Goal: Task Accomplishment & Management: Complete application form

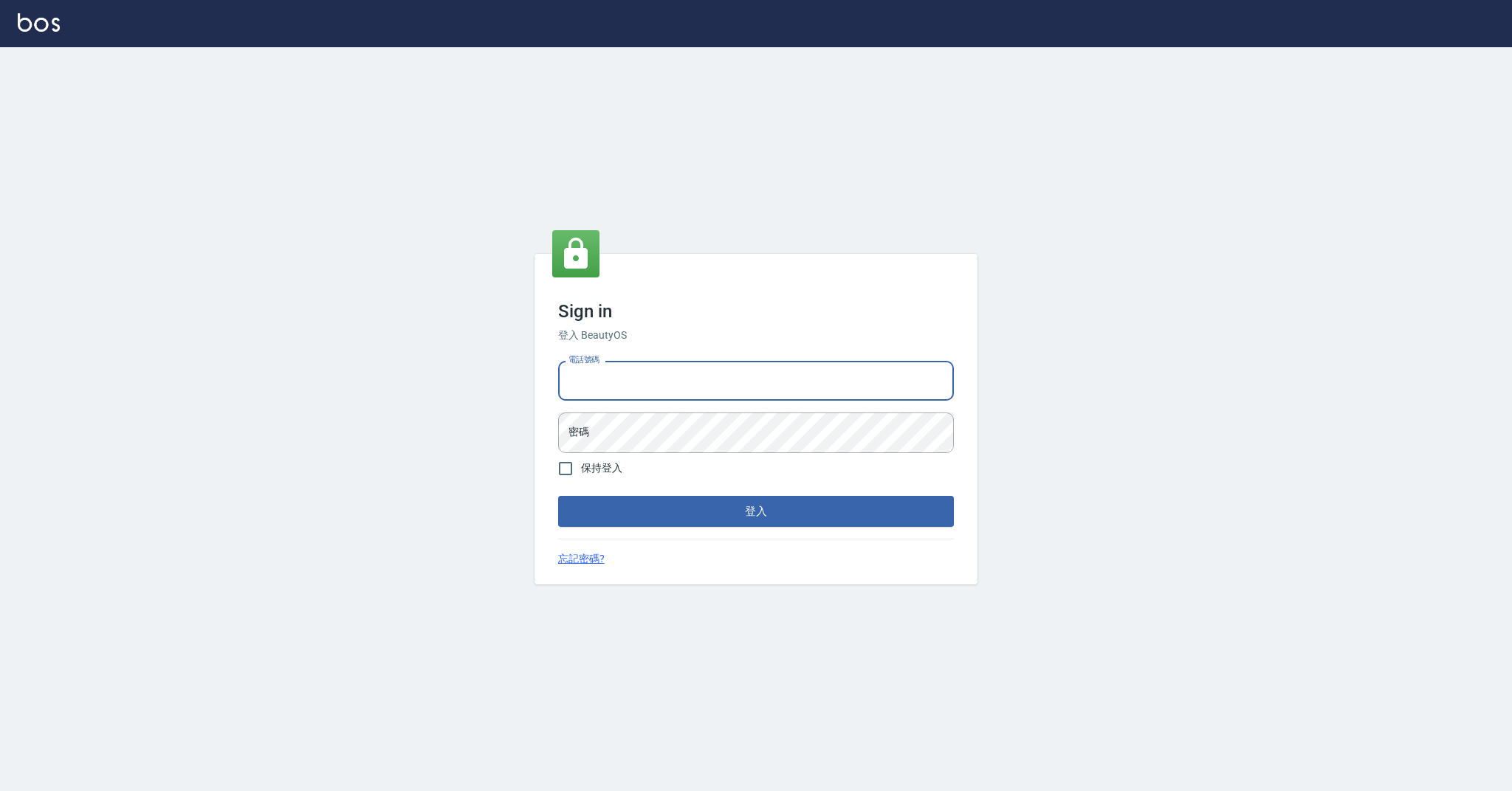
type input "0989368139"
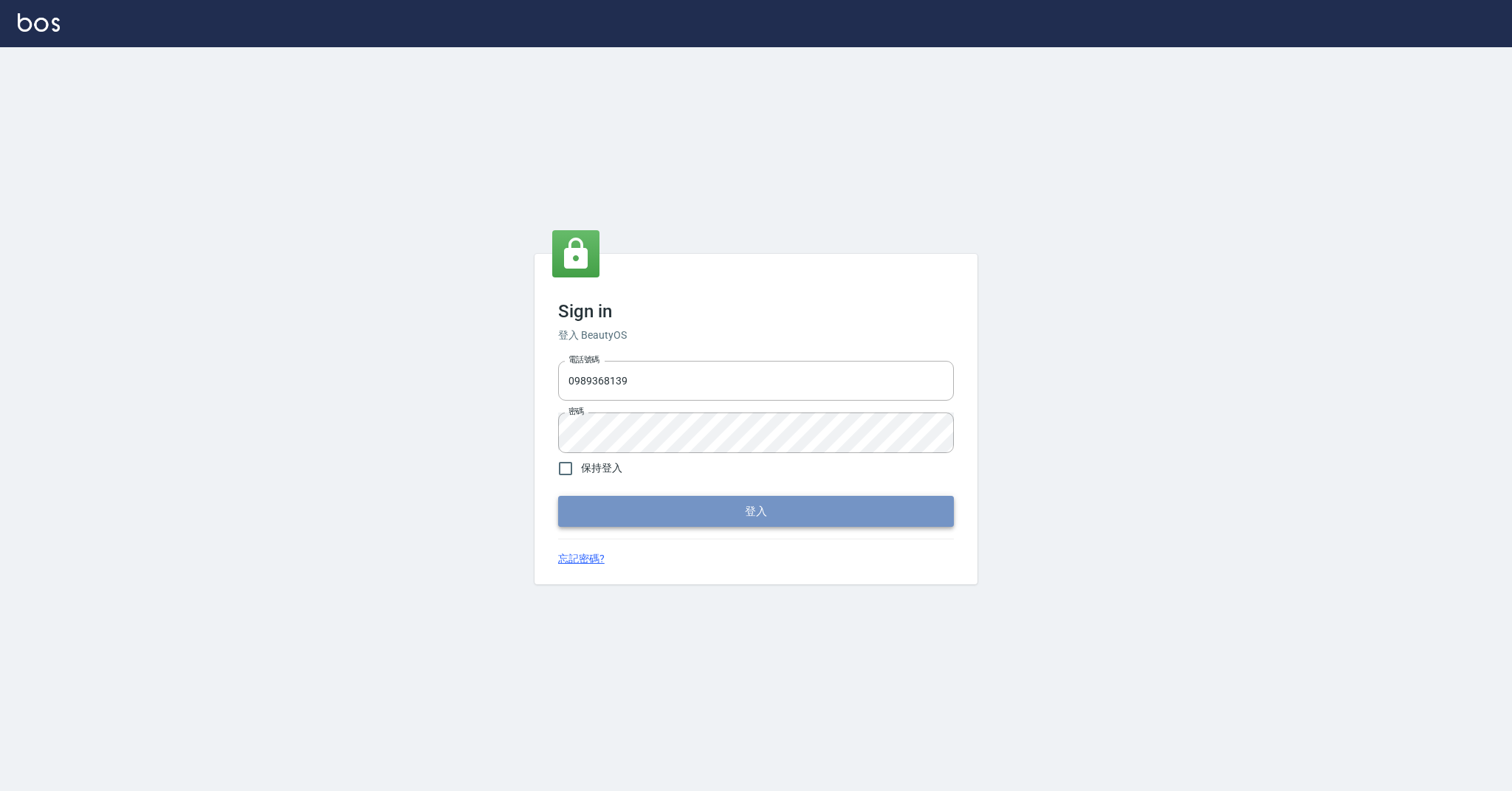
click at [693, 512] on button "登入" at bounding box center [756, 512] width 396 height 31
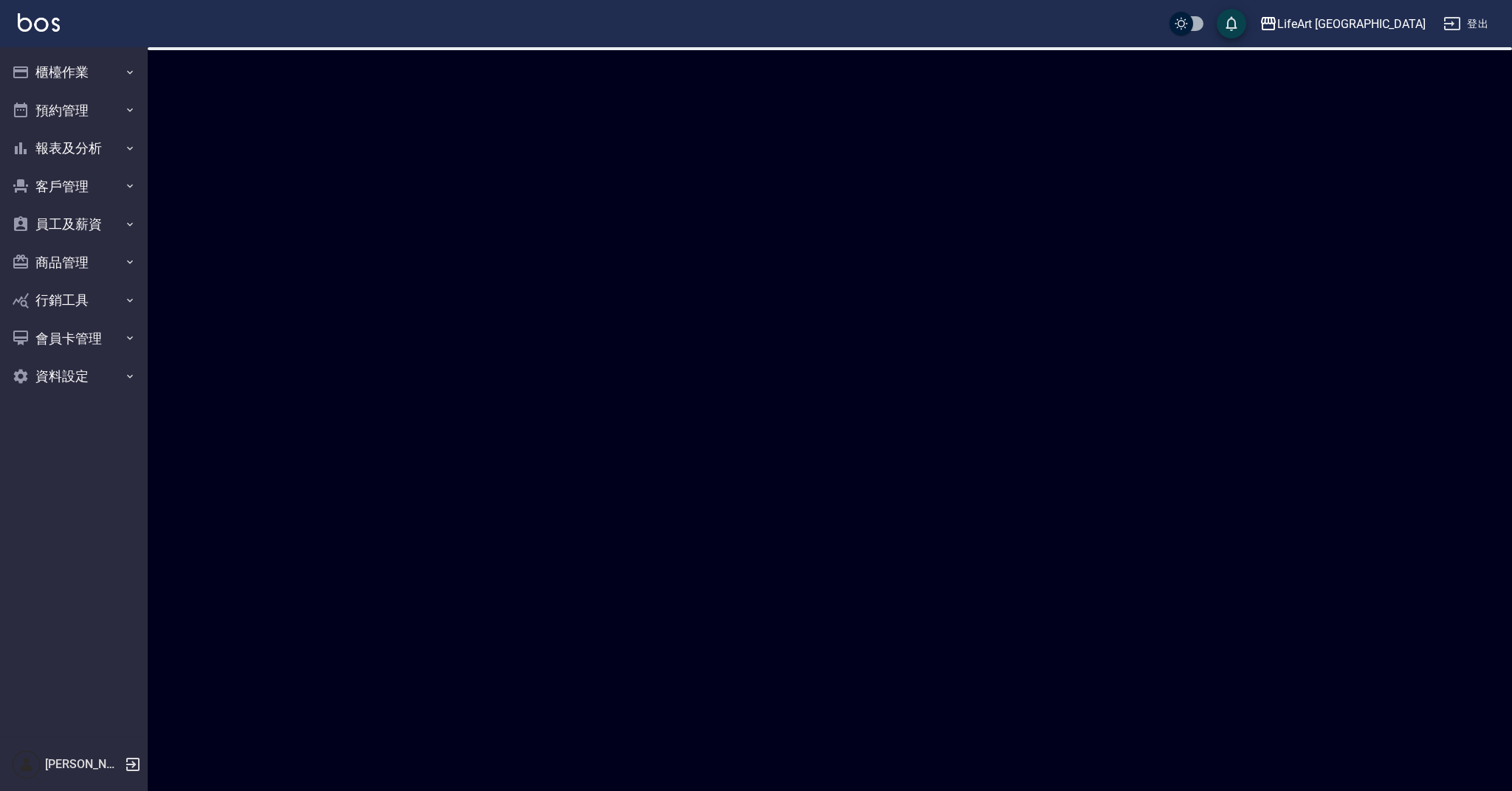
checkbox input "true"
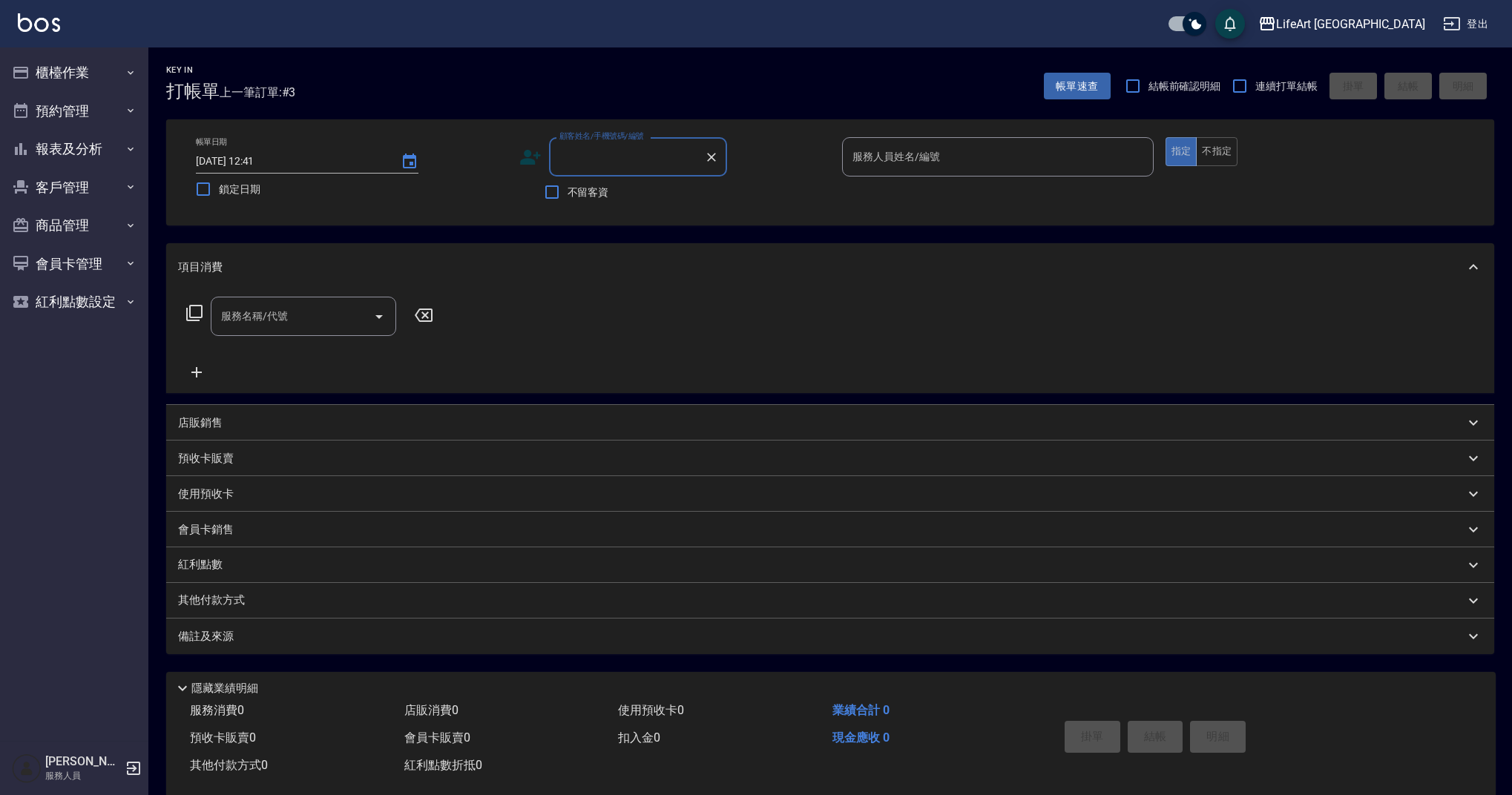
click at [591, 156] on input "顧客姓名/手機號碼/編號" at bounding box center [627, 156] width 143 height 26
type input "t"
click at [628, 197] on li "[PERSON_NAME]/0973975050/" at bounding box center [638, 194] width 178 height 24
type input "[PERSON_NAME]/0973975050/"
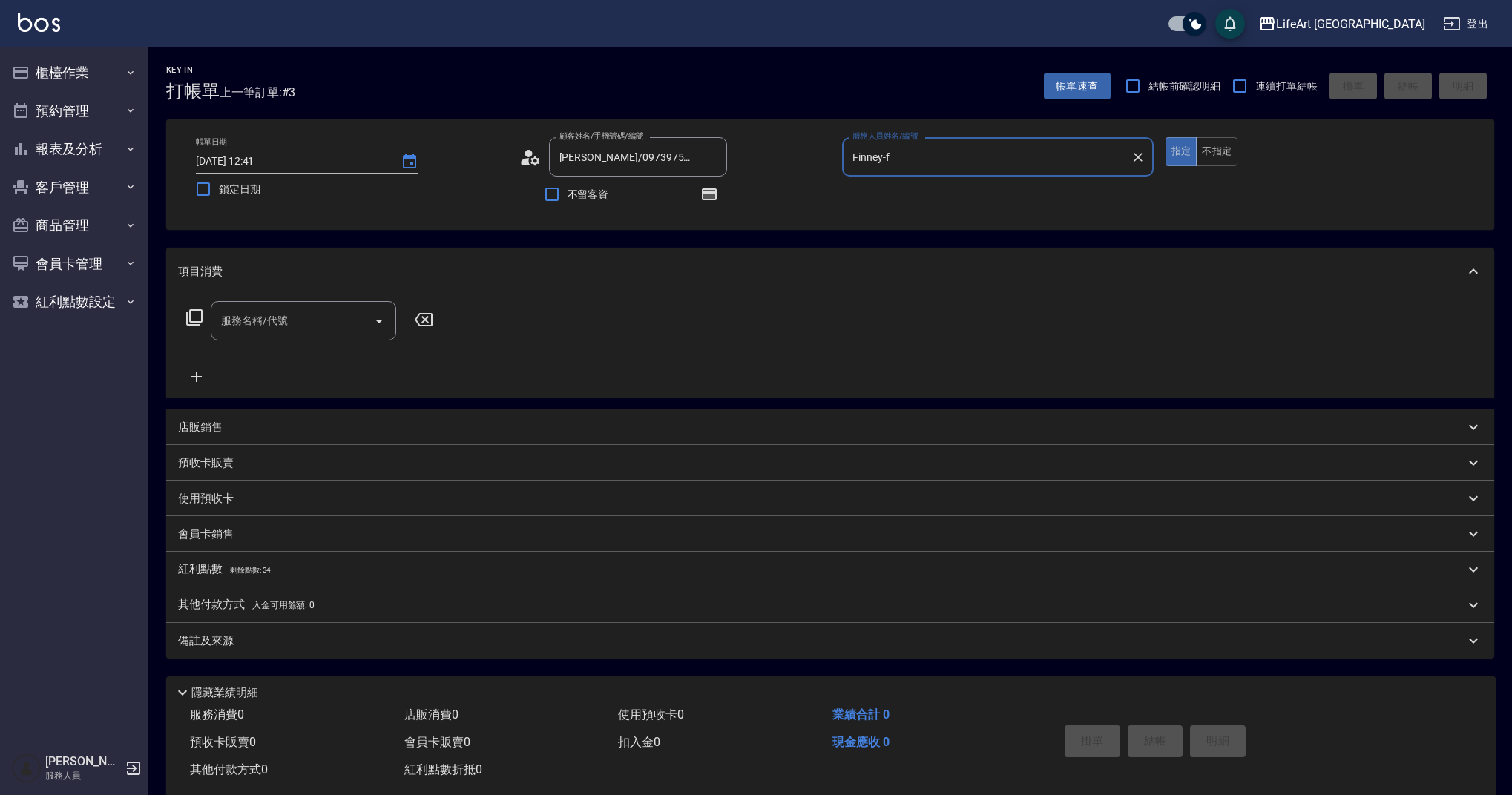
type input "Finney-f"
click at [256, 332] on input "服務名稱/代號" at bounding box center [293, 320] width 150 height 26
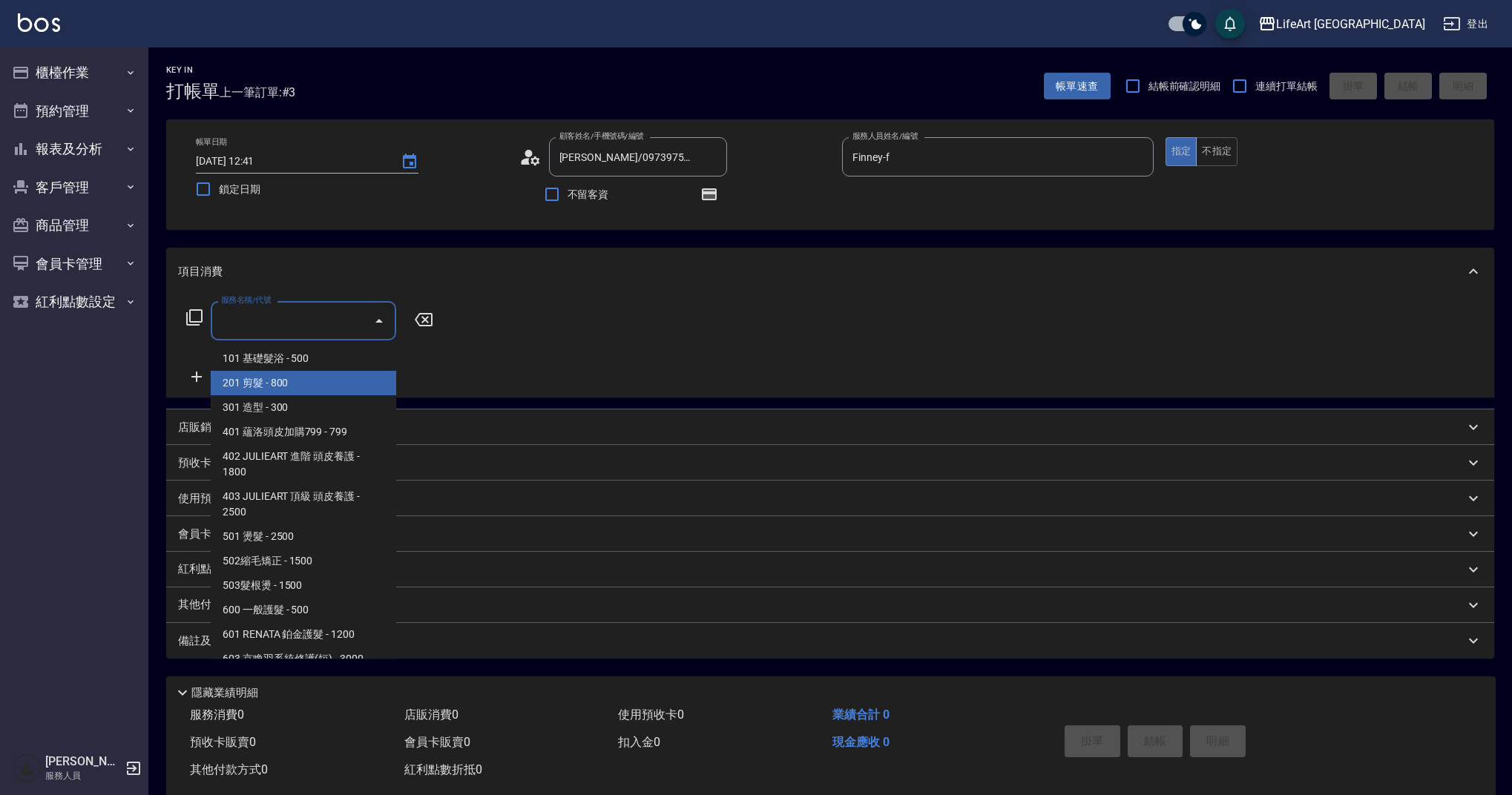
click at [265, 389] on span "201 剪髮 - 800" at bounding box center [304, 382] width 186 height 24
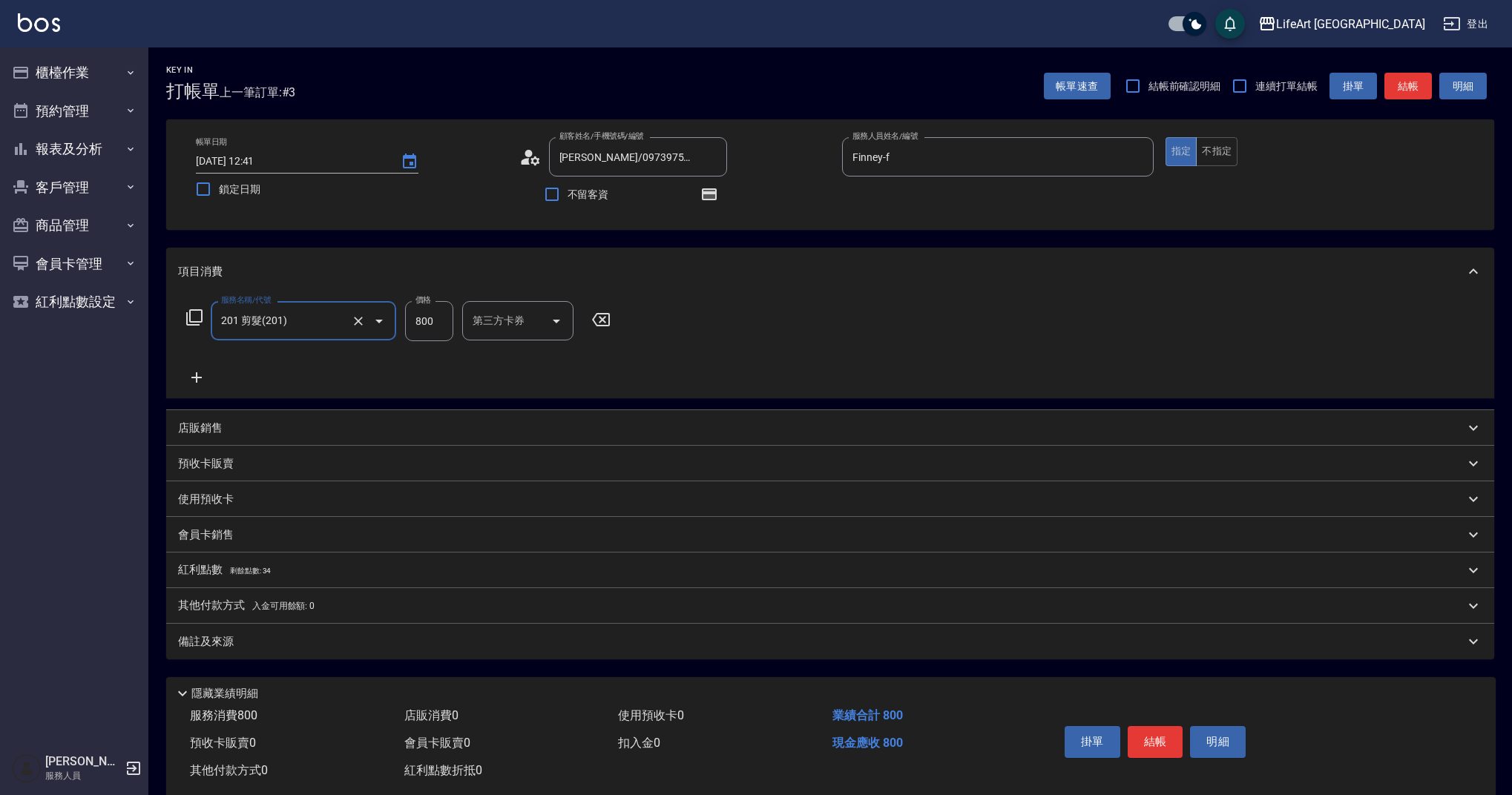
type input "201 剪髮(201)"
click at [698, 200] on button "button" at bounding box center [710, 194] width 36 height 36
click at [994, 339] on div "服務名稱/代號 201 剪髮(201) 服務名稱/代號 價格 800 價格 洗-1 洗-1 第三方卡券 第三方卡券" at bounding box center [831, 346] width 1329 height 103
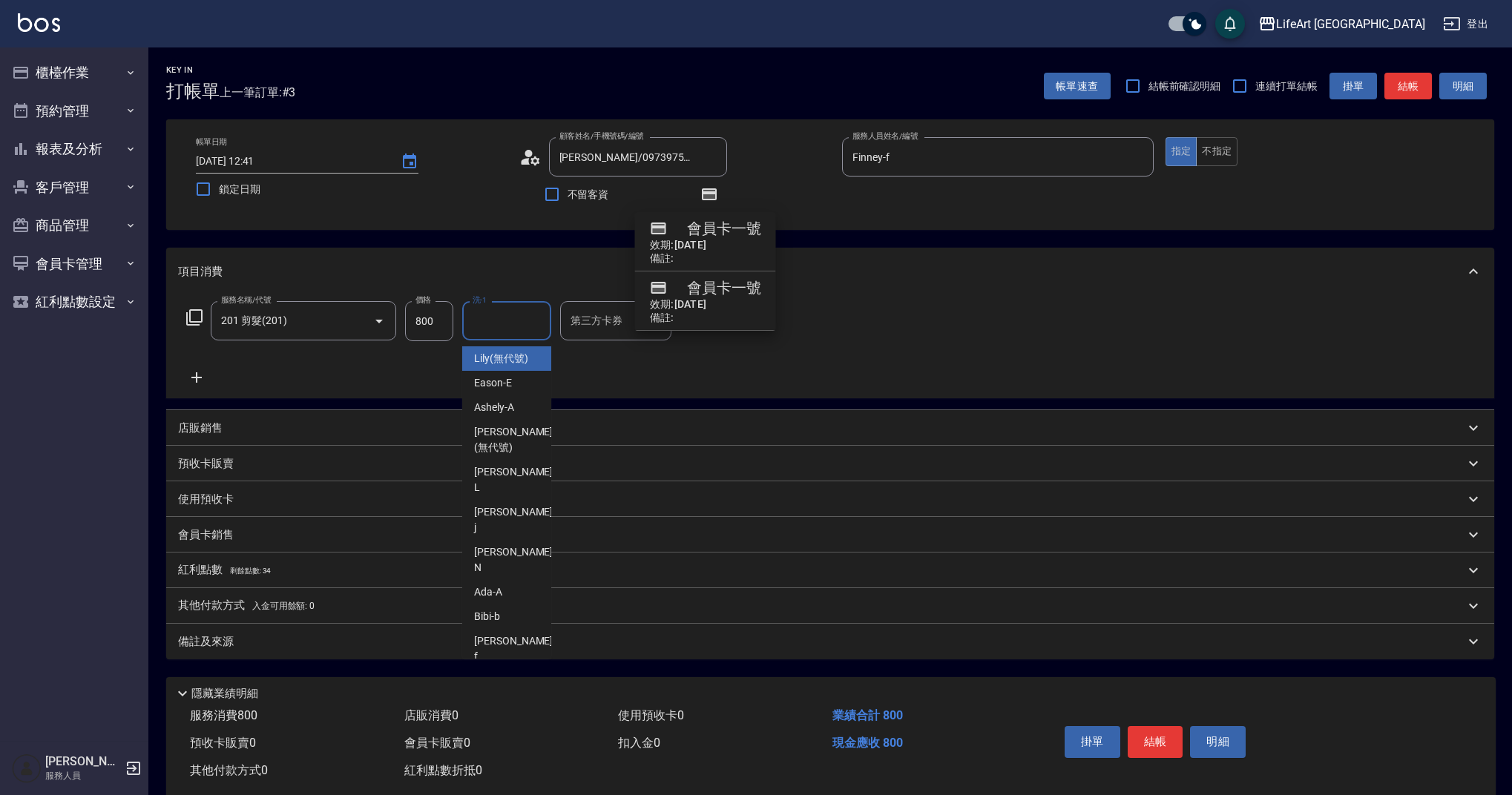
click at [534, 325] on input "洗-1" at bounding box center [507, 320] width 76 height 26
click at [888, 389] on div "服務名稱/代號 201 剪髮(201) 服務名稱/代號 價格 800 價格 洗-1 洗-1 第三方卡券 第三方卡券" at bounding box center [831, 346] width 1329 height 103
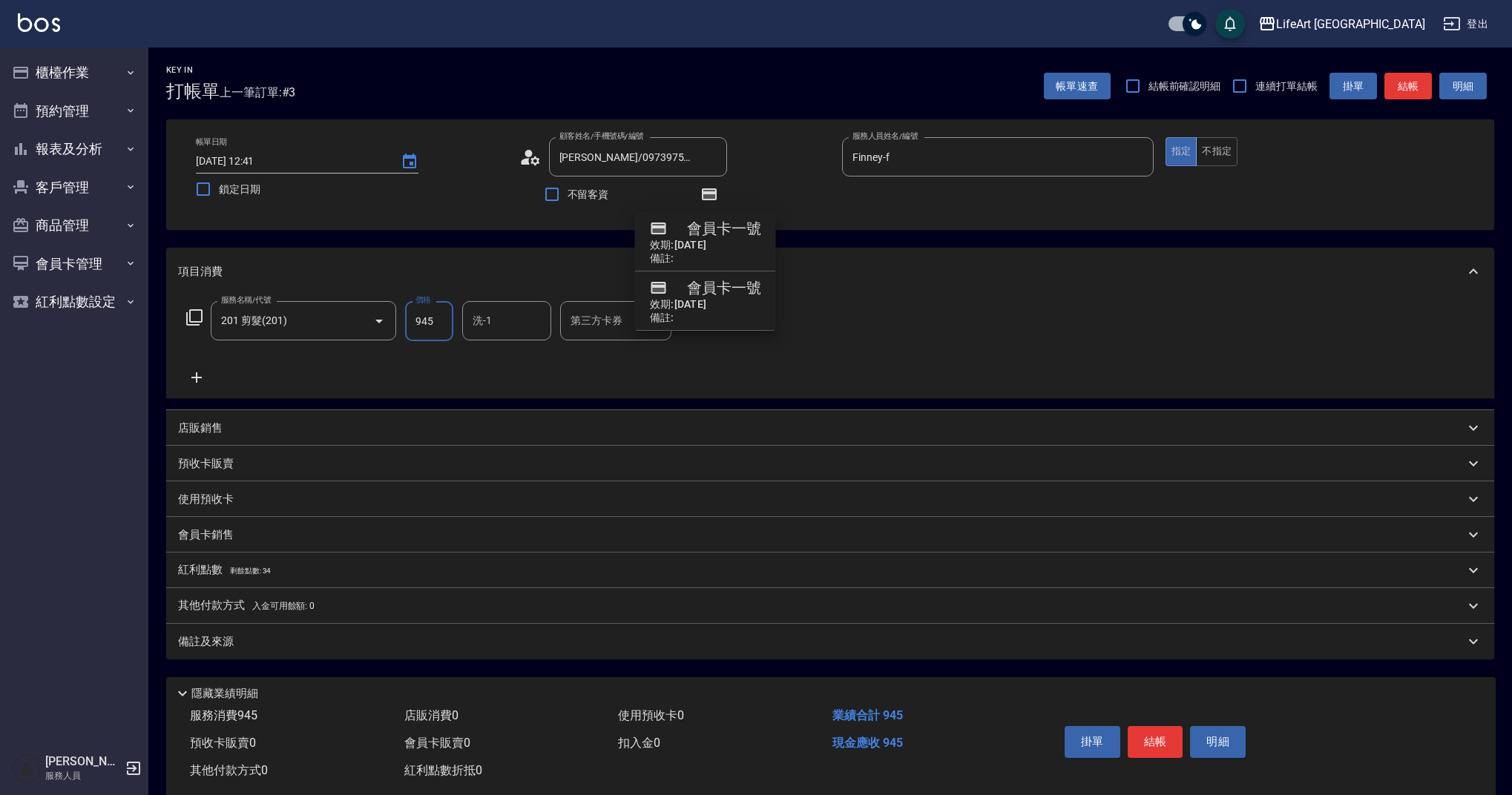
type input "945"
click at [290, 632] on div "備註及來源" at bounding box center [831, 641] width 1329 height 36
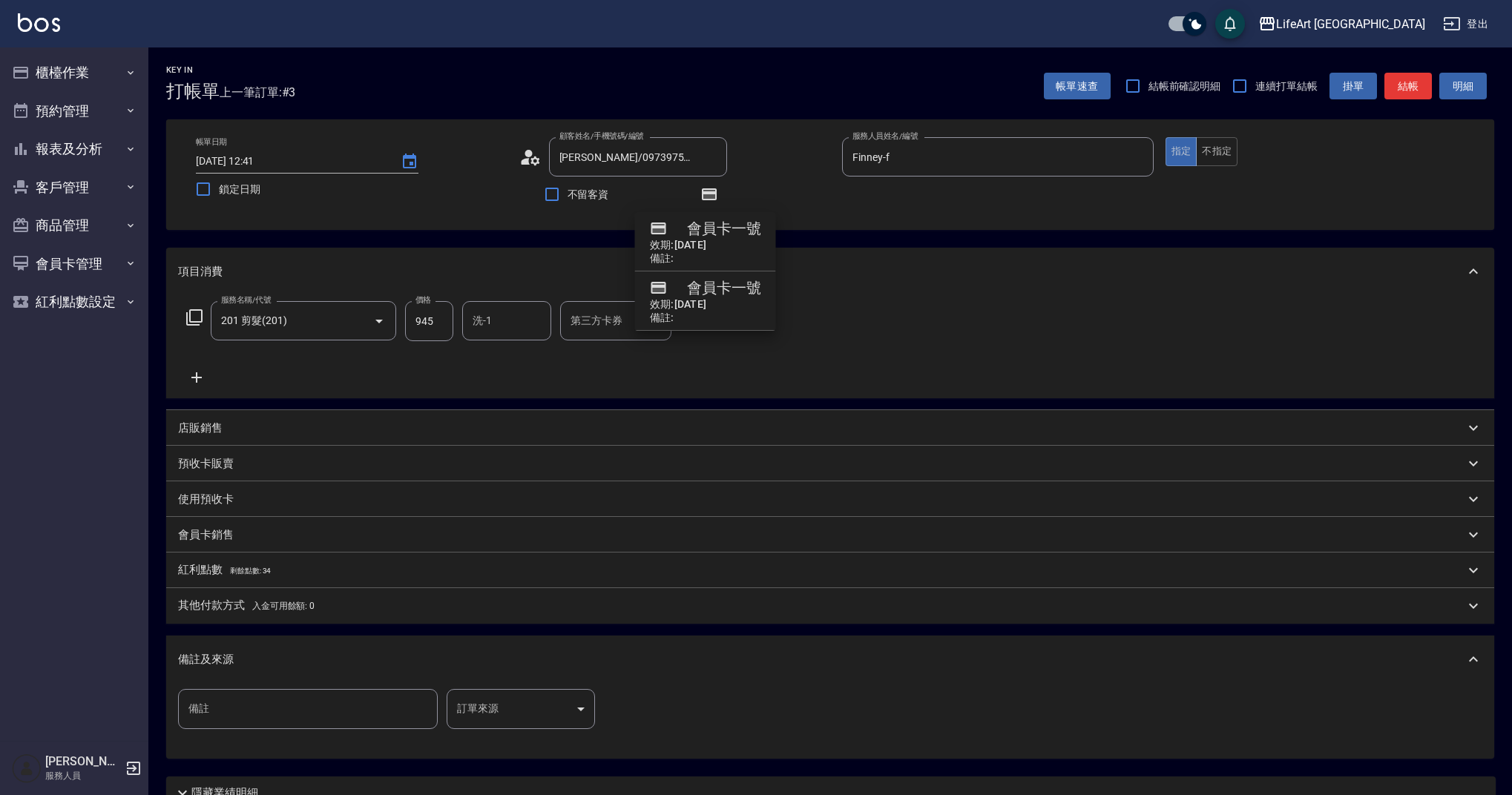
click at [499, 728] on body "LifeArt 蘆洲 登出 櫃檯作業 打帳單 帳單列表 現金收支登錄 高階收支登錄 材料自購登錄 每日結帳 排班表 現場電腦打卡 預約管理 預約管理 單日預約…" at bounding box center [756, 460] width 1512 height 920
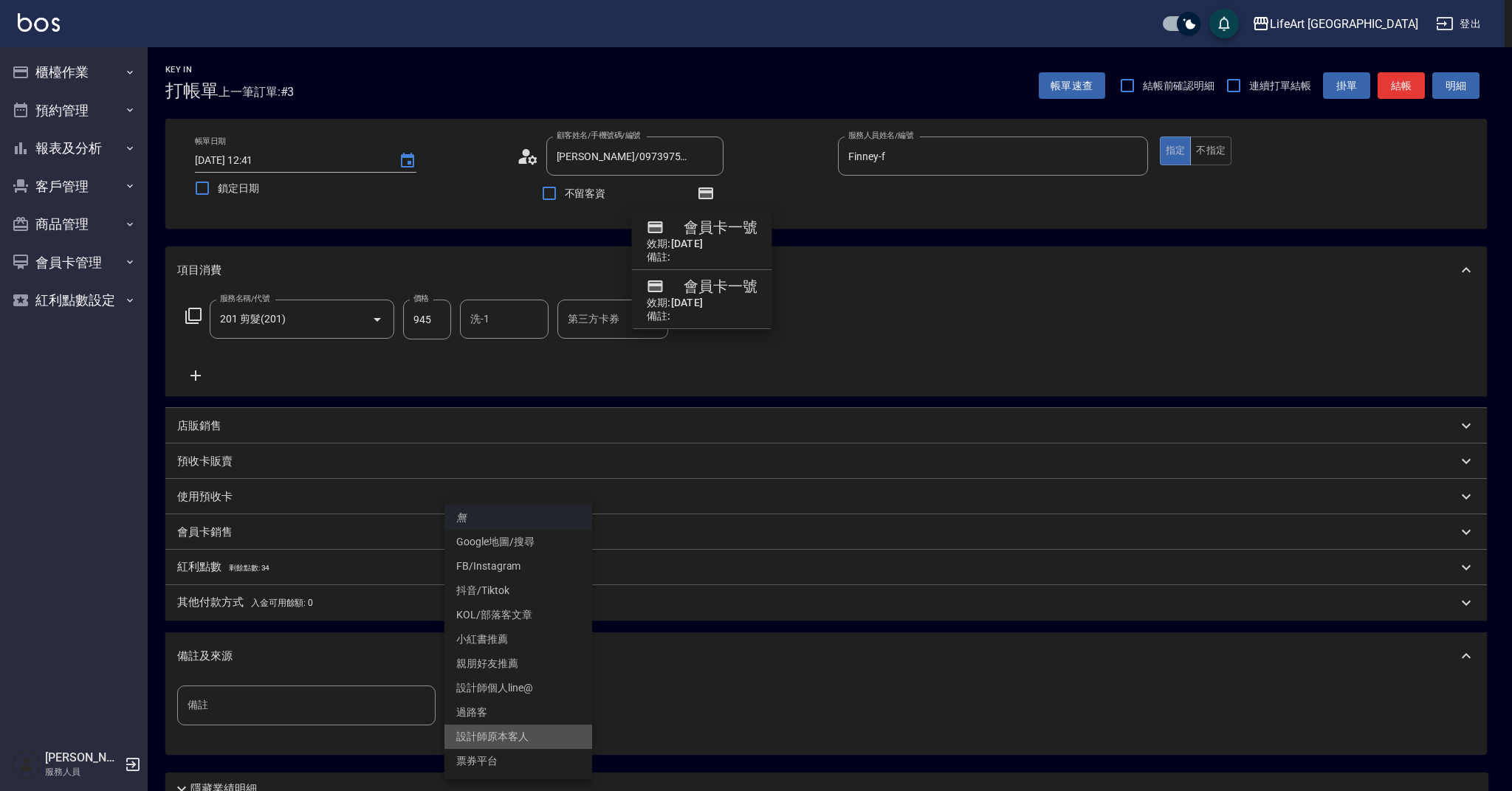
drag, startPoint x: 504, startPoint y: 732, endPoint x: 366, endPoint y: 651, distance: 160.0
click at [504, 732] on li "設計師原本客人" at bounding box center [518, 736] width 148 height 24
type input "設計師原本客人"
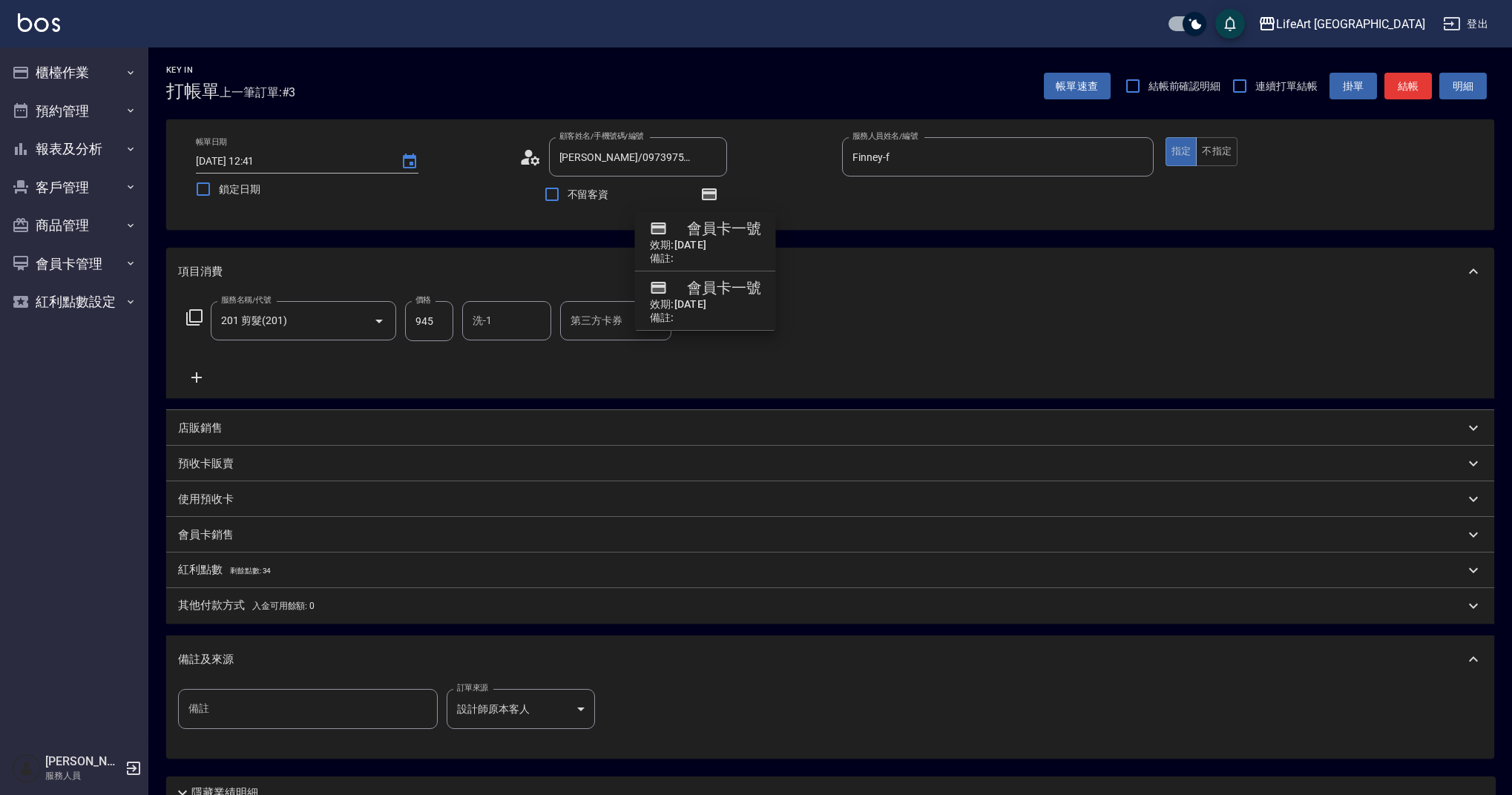
click at [297, 616] on div "其他付款方式 入金可用餘額: 0" at bounding box center [831, 606] width 1329 height 36
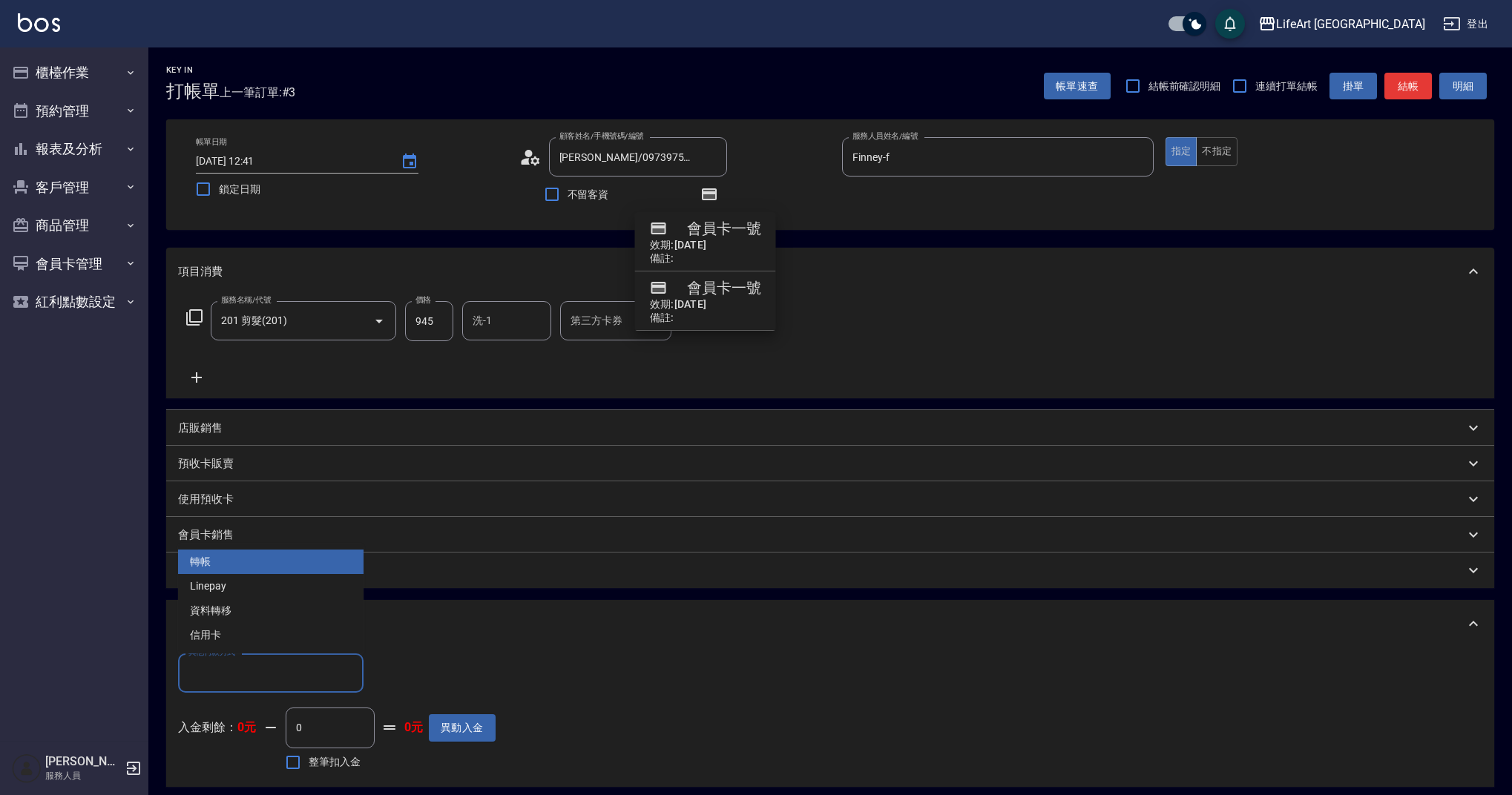
click at [247, 662] on input "其他付款方式" at bounding box center [271, 673] width 173 height 26
click at [216, 559] on span "轉帳" at bounding box center [271, 561] width 186 height 24
type input "轉帳"
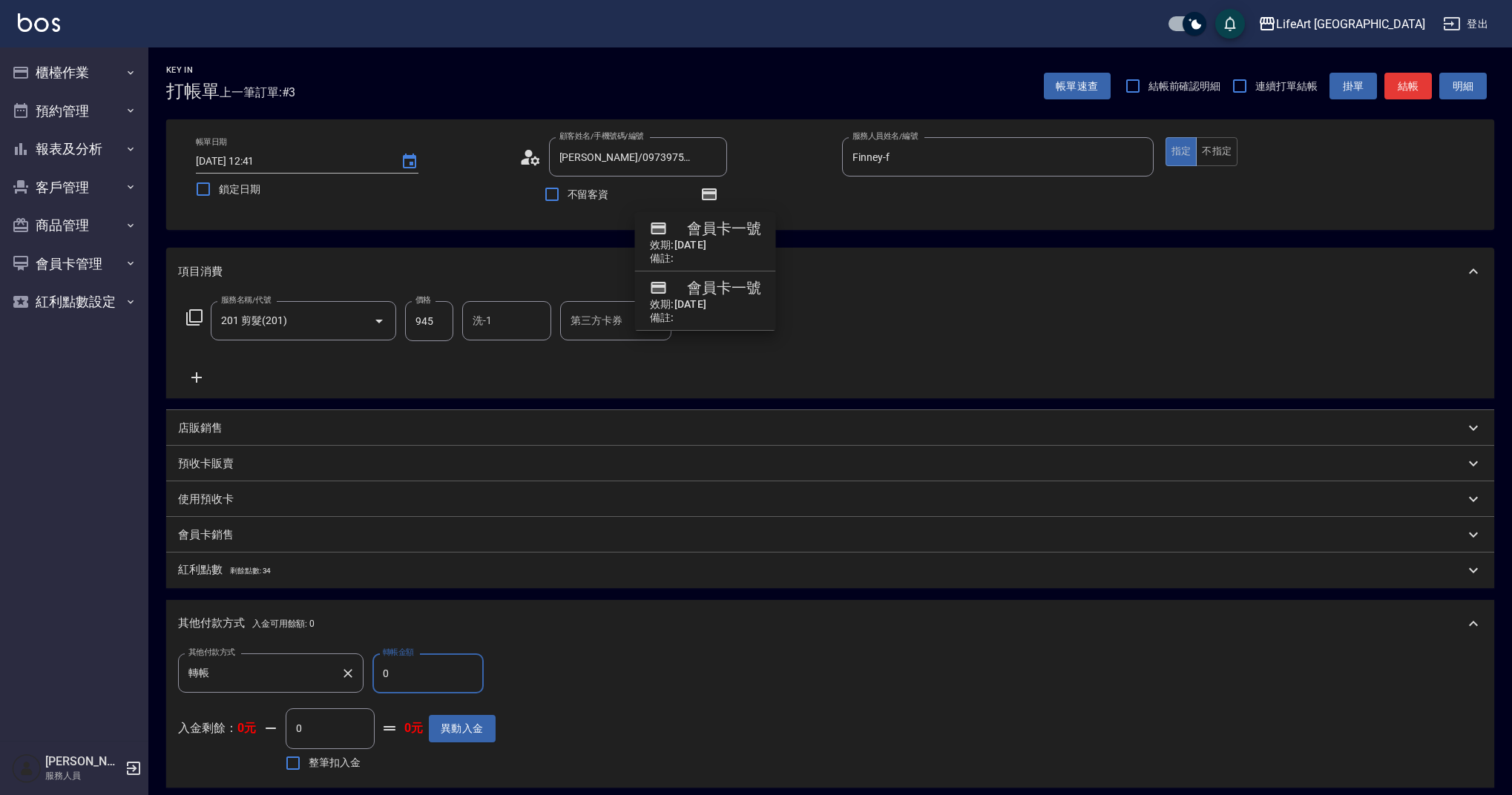
drag, startPoint x: 397, startPoint y: 666, endPoint x: 355, endPoint y: 663, distance: 42.1
click at [358, 664] on div "其他付款方式 轉帳 其他付款方式 轉帳金額 0 轉帳金額" at bounding box center [336, 673] width 318 height 40
drag, startPoint x: 415, startPoint y: 689, endPoint x: 362, endPoint y: 665, distance: 58.2
click at [362, 665] on div "其他付款方式 轉帳 其他付款方式 轉帳金額 0 轉帳金額" at bounding box center [336, 673] width 318 height 40
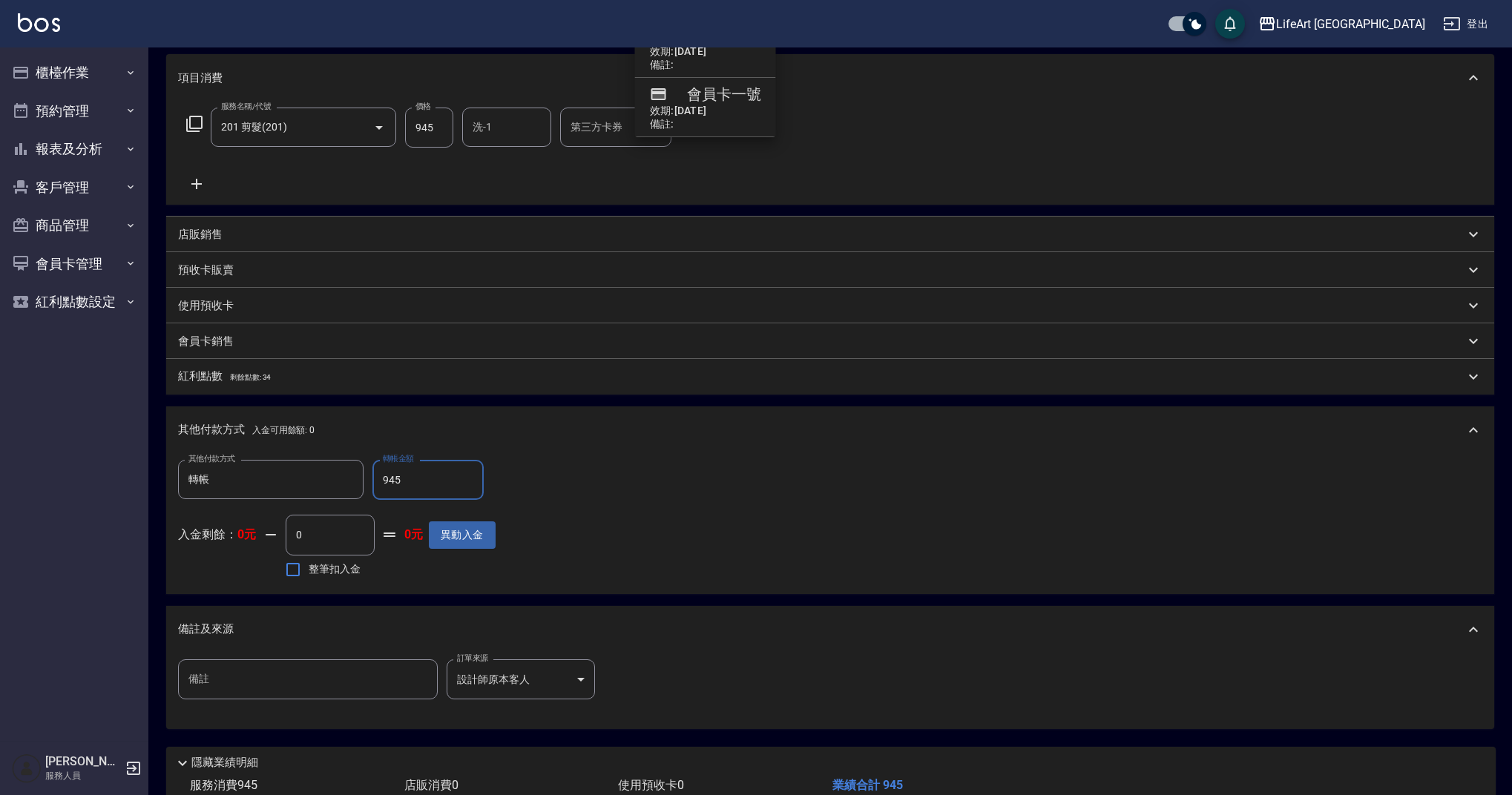
scroll to position [295, 0]
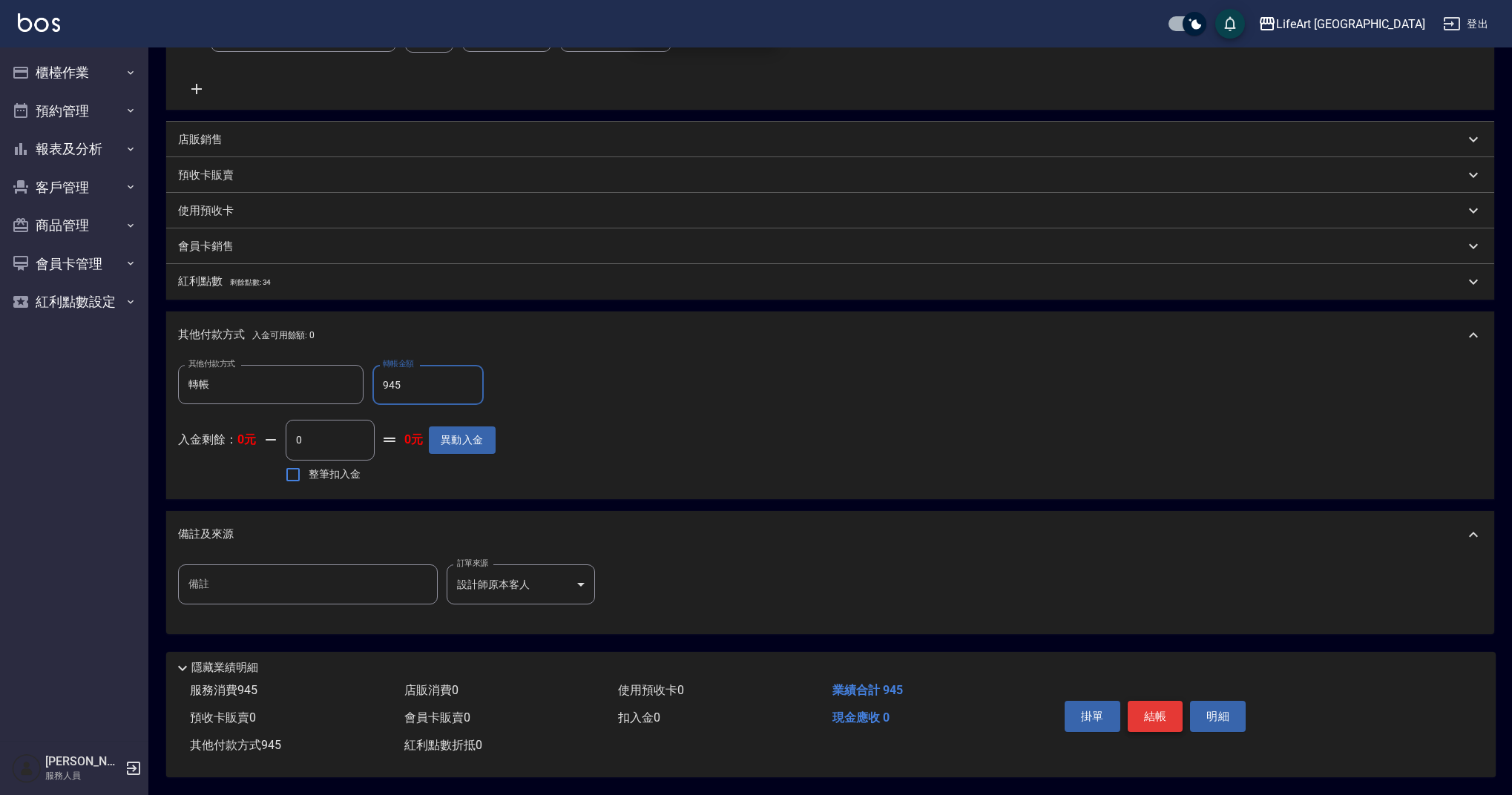
type input "945"
click at [1141, 710] on button "結帳" at bounding box center [1155, 716] width 55 height 31
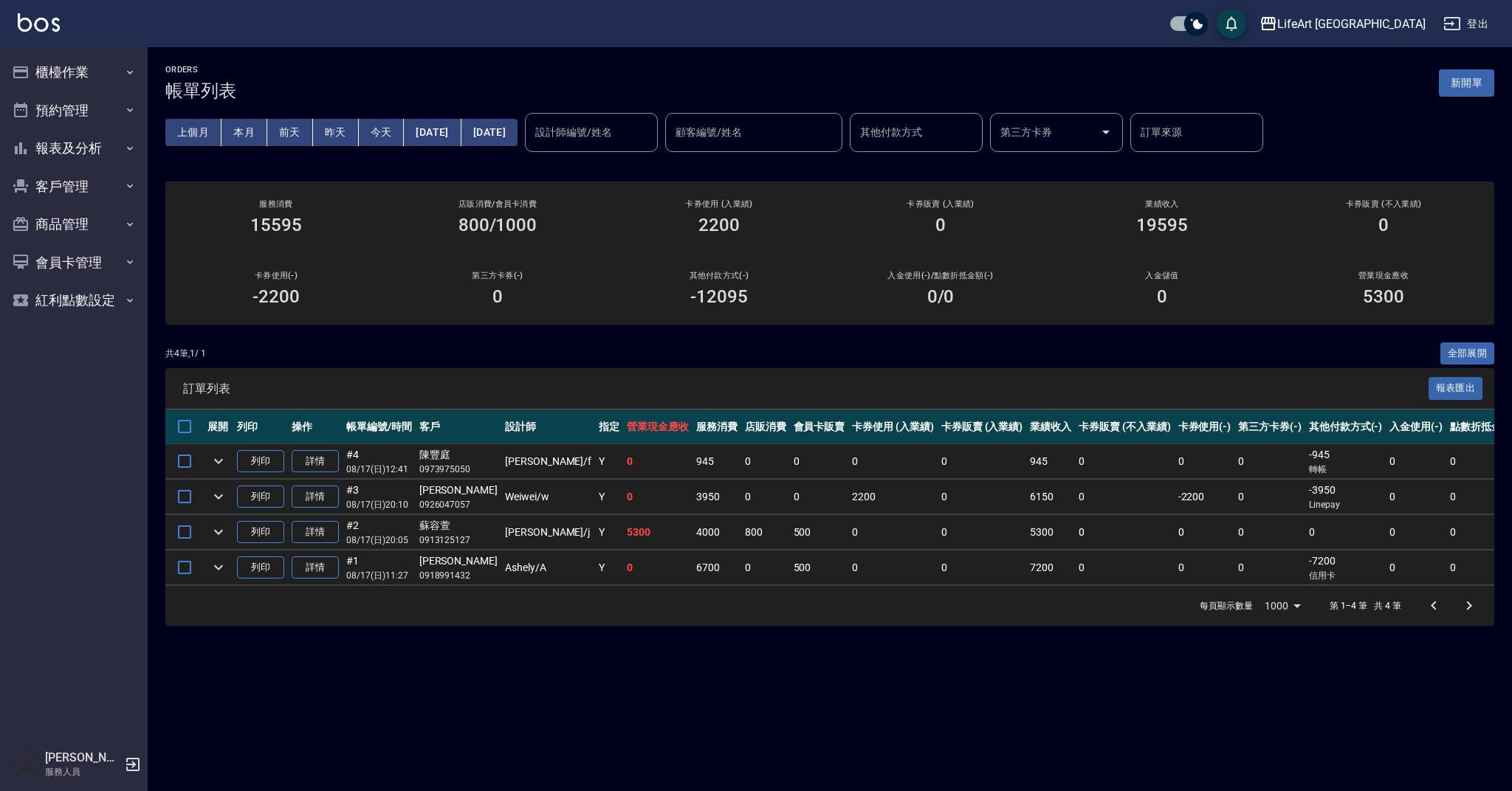
click at [1486, 85] on button "新開單" at bounding box center [1466, 82] width 55 height 27
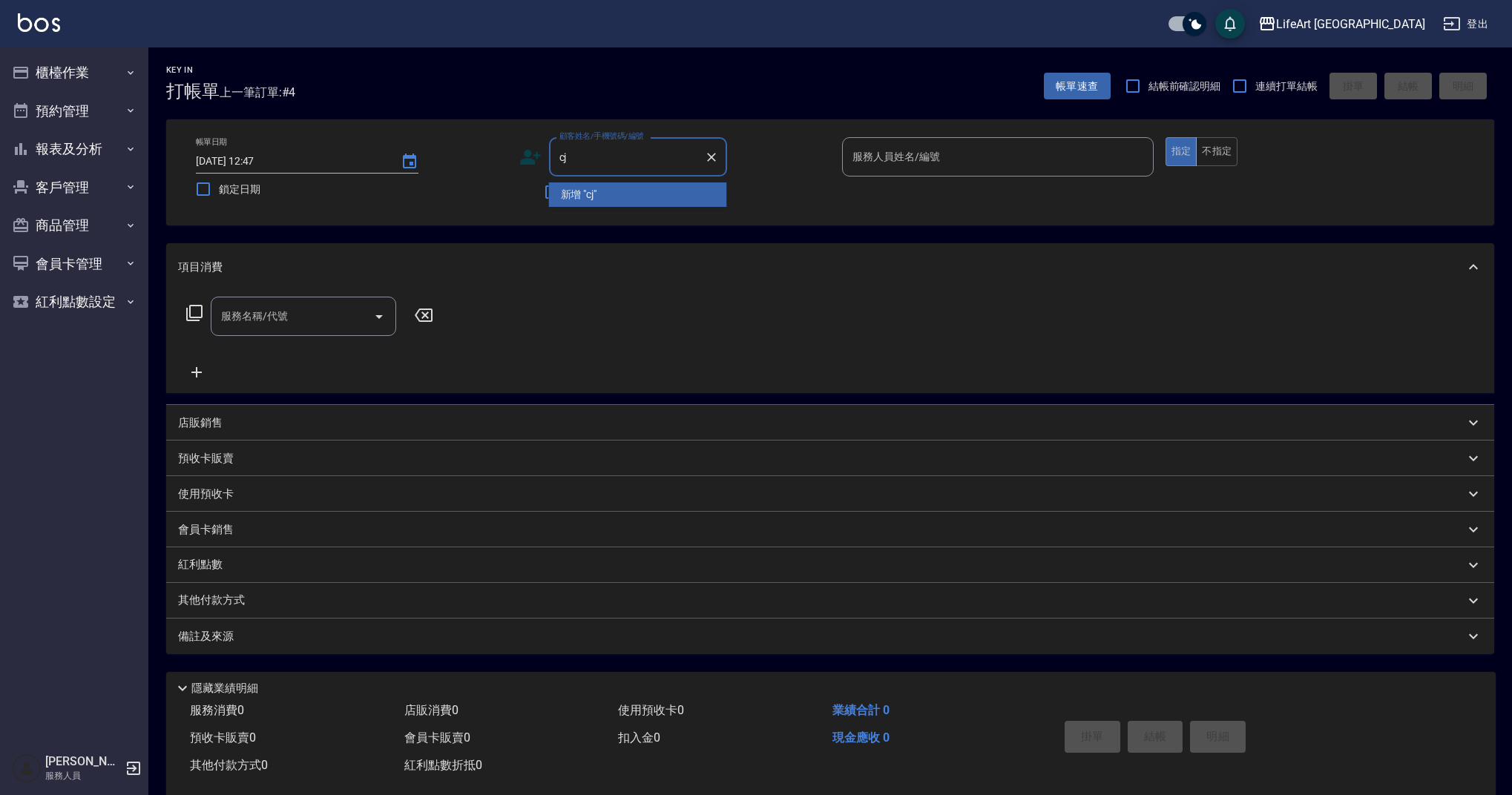
type input "c"
click at [676, 198] on li "[PERSON_NAME]/0910539746/" at bounding box center [638, 194] width 178 height 24
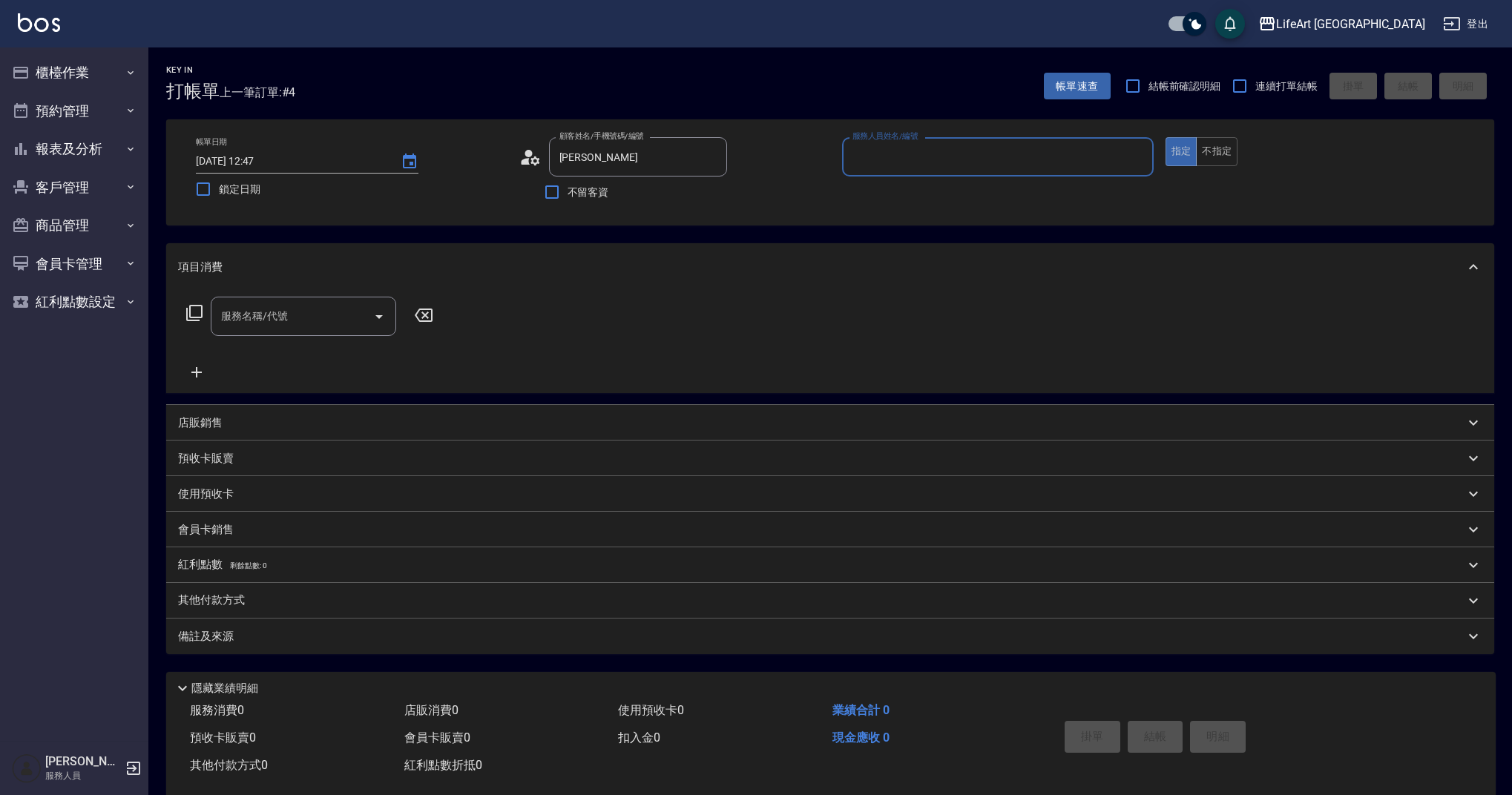
type input "[PERSON_NAME]/0910539746/"
type input "[PERSON_NAME]"
drag, startPoint x: 681, startPoint y: 157, endPoint x: 713, endPoint y: 154, distance: 32.1
click at [681, 157] on input "[PERSON_NAME]/0910539746/" at bounding box center [627, 156] width 143 height 26
click at [718, 152] on icon "Clear" at bounding box center [711, 157] width 15 height 15
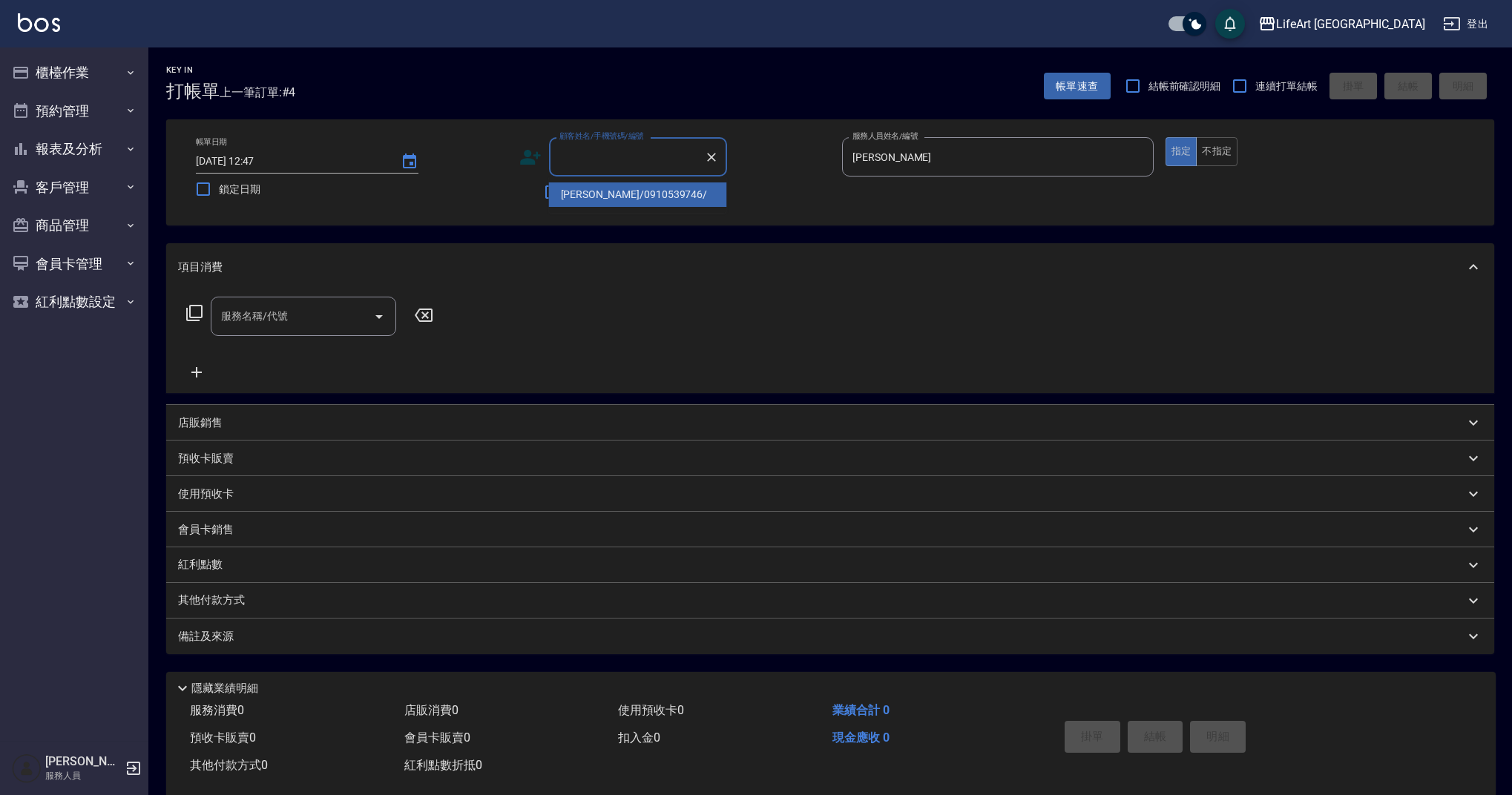
click at [631, 158] on input "顧客姓名/手機號碼/編號" at bounding box center [627, 156] width 143 height 26
type input "０"
click at [642, 188] on li "[PERSON_NAME]/0918762843/null" at bounding box center [638, 194] width 178 height 24
type input "[PERSON_NAME]/0918762843/null"
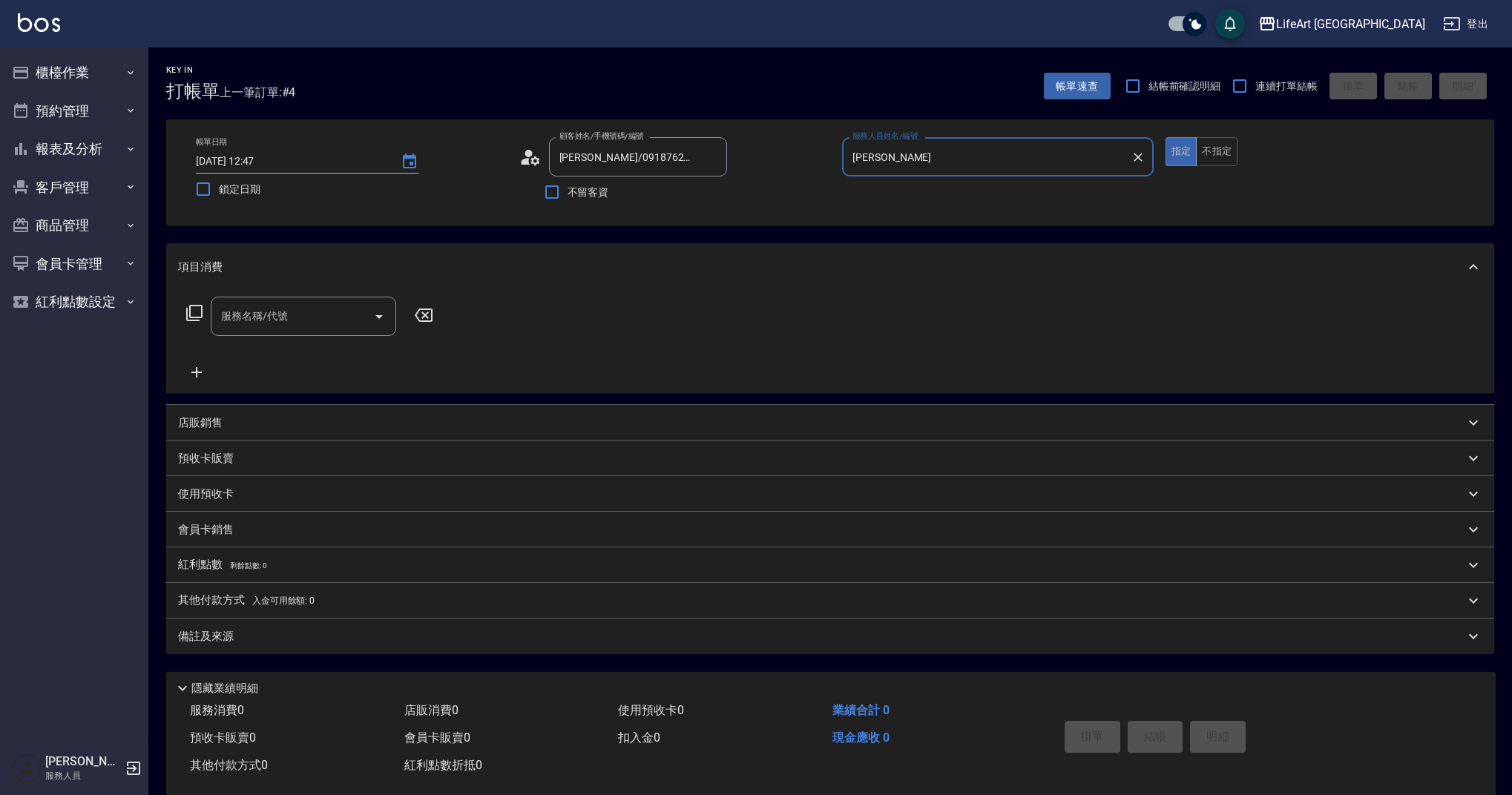
click at [272, 325] on input "服務名稱/代號" at bounding box center [293, 316] width 150 height 26
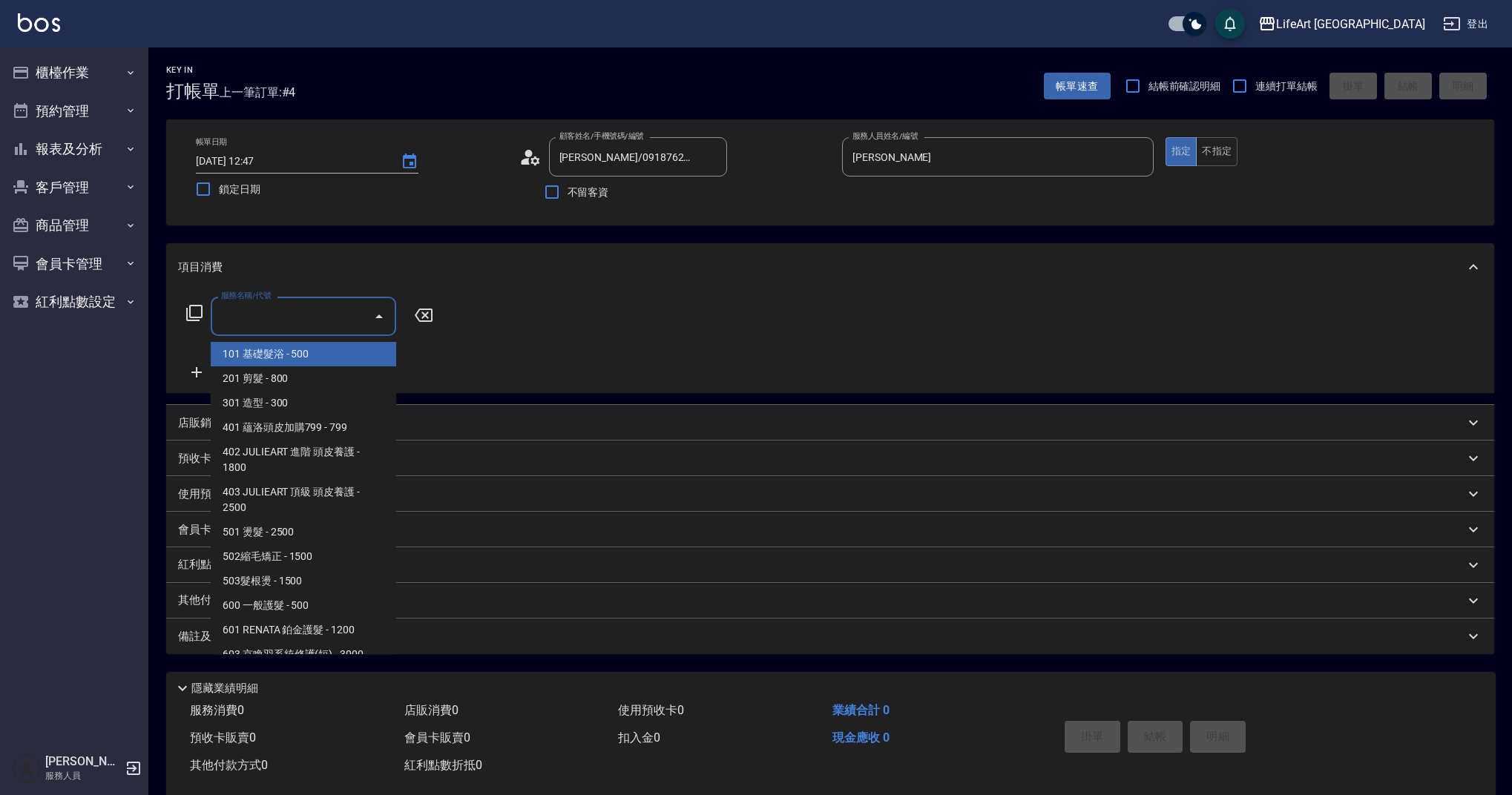
click at [272, 353] on span "101 基礎髮浴 - 500" at bounding box center [304, 353] width 186 height 24
type input "101 基礎髮浴 (101)"
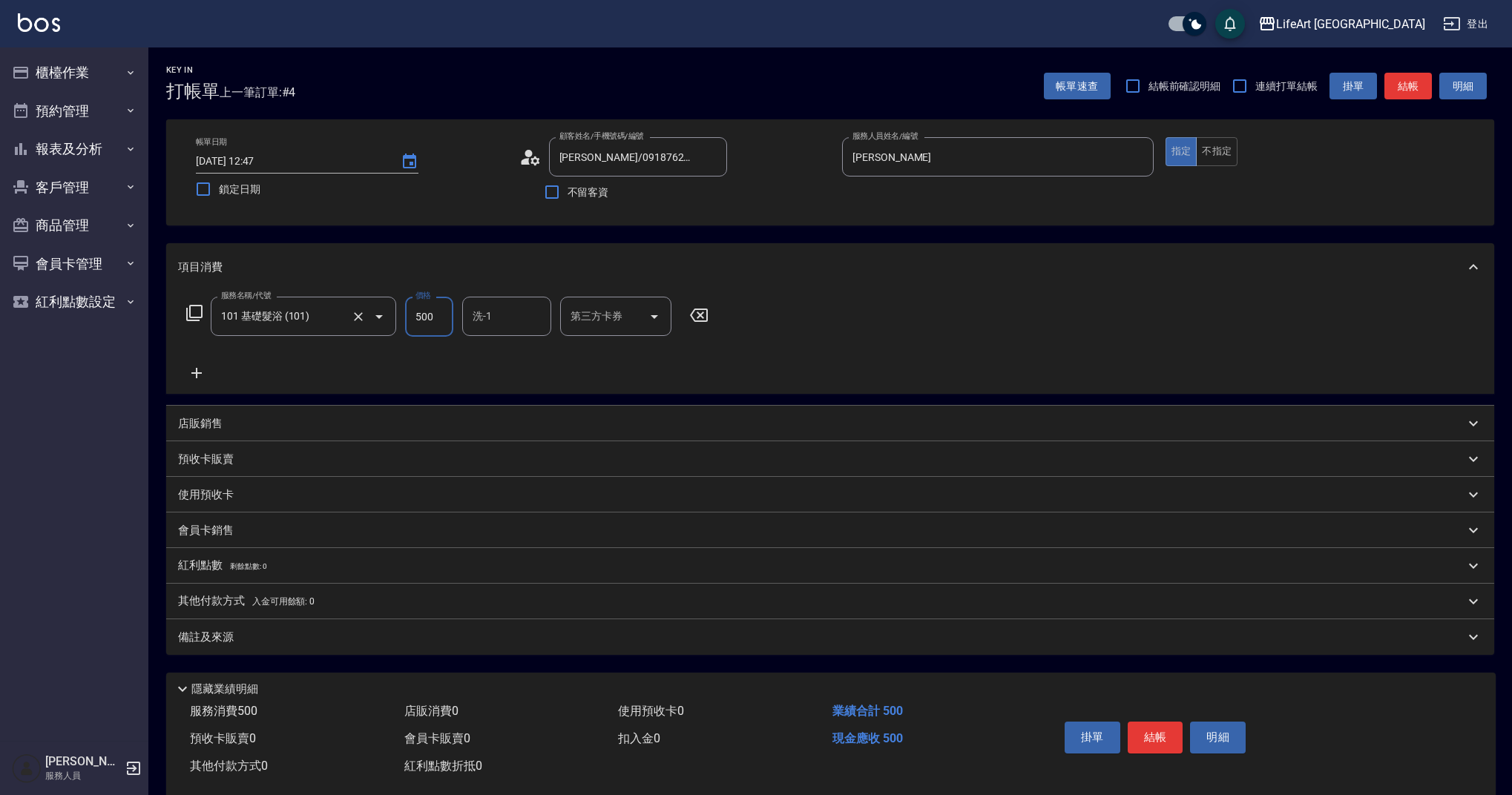
drag, startPoint x: 442, startPoint y: 312, endPoint x: 393, endPoint y: 318, distance: 49.4
click at [393, 318] on div "服務名稱/代號 101 基礎髮浴 (101) 服務名稱/代號 價格 500 價格 洗-1 洗-1 第三方卡券 第三方卡券" at bounding box center [447, 316] width 539 height 40
type input "250"
click at [283, 628] on div "備註及來源" at bounding box center [831, 637] width 1329 height 36
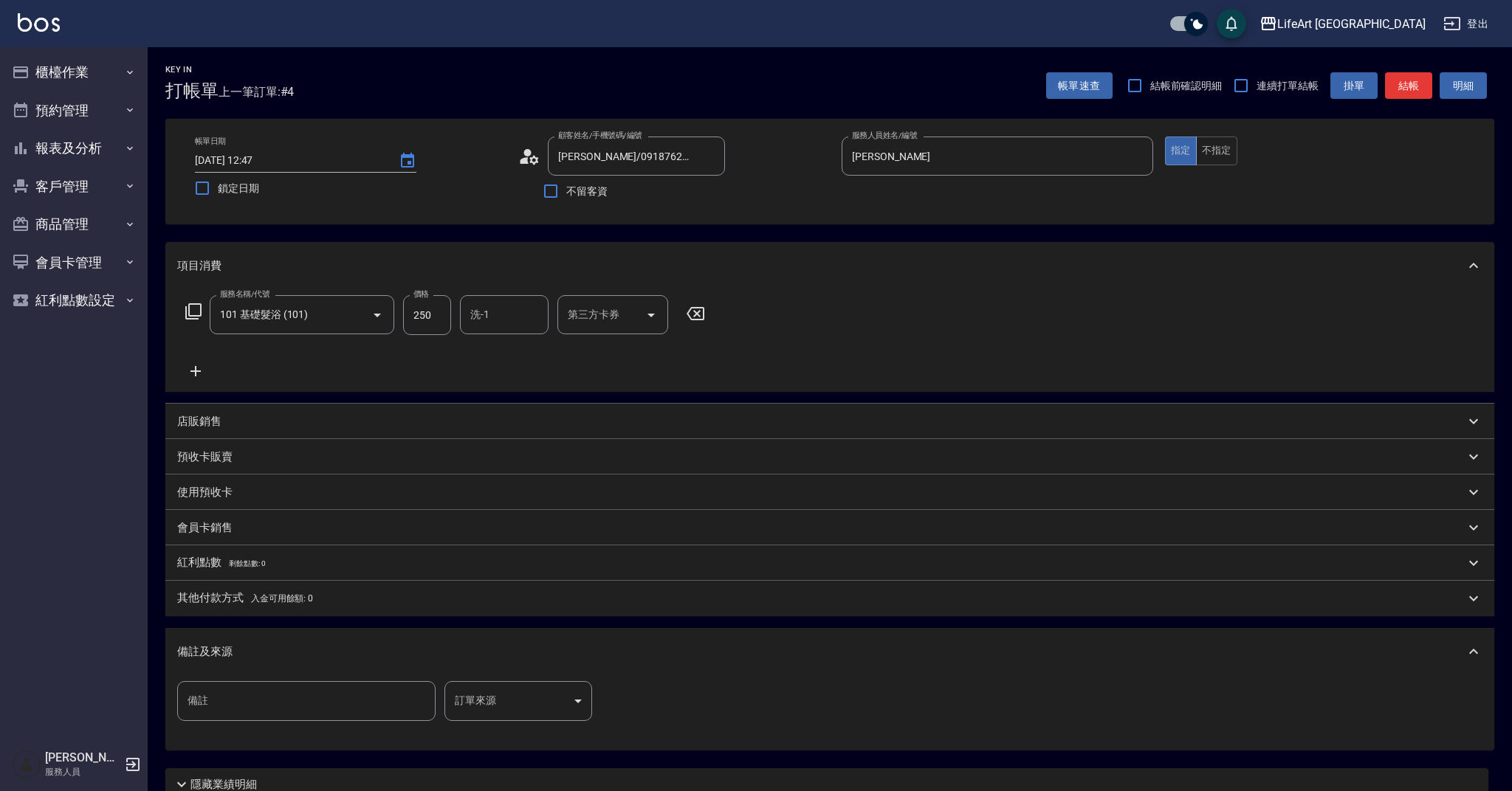
click at [494, 700] on body "LifeArt 蘆洲 登出 櫃檯作業 打帳單 帳單列表 現金收支登錄 高階收支登錄 材料自購登錄 每日結帳 排班表 現場電腦打卡 預約管理 預約管理 單日預約…" at bounding box center [756, 455] width 1512 height 911
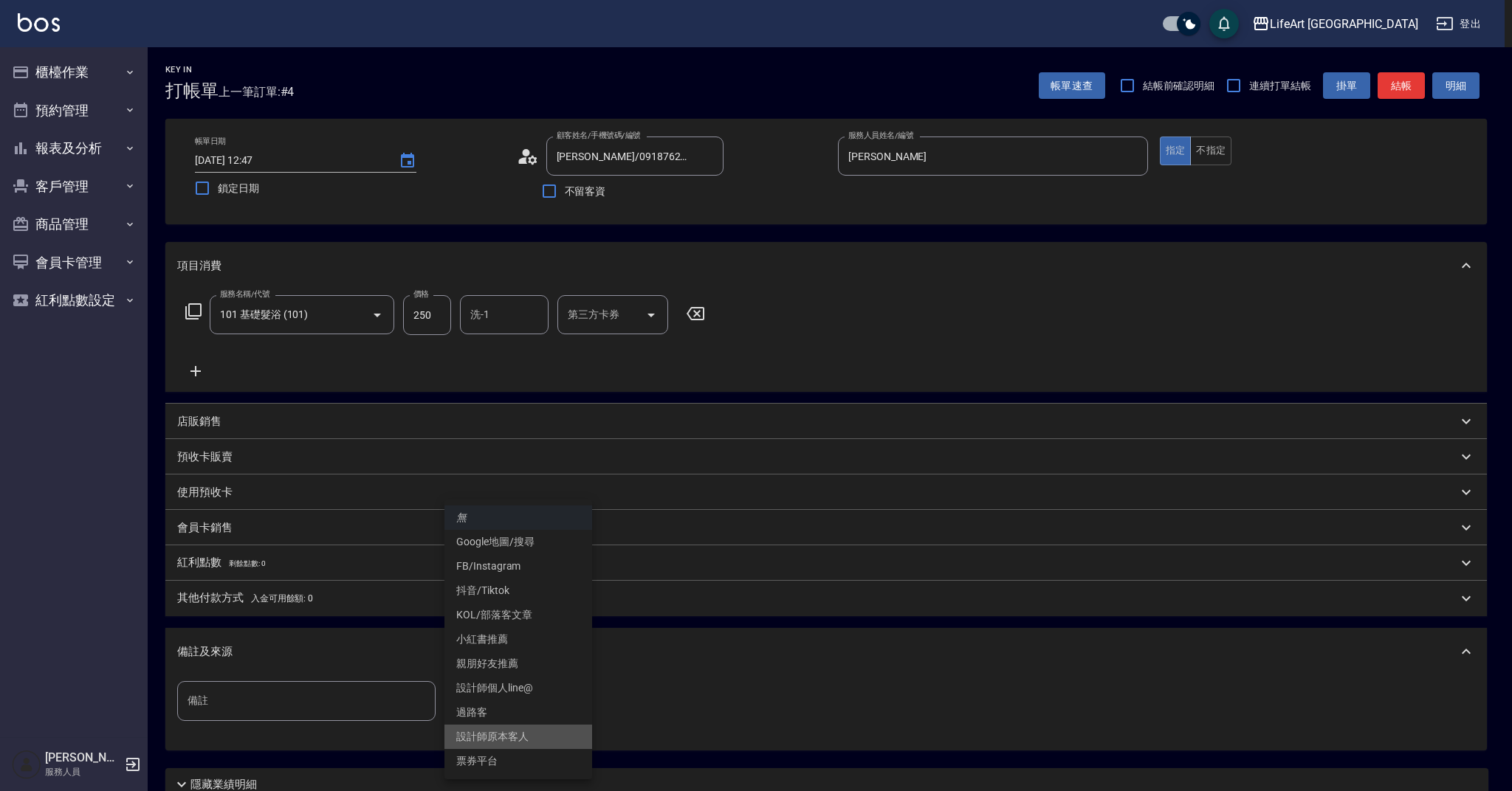
click at [516, 739] on li "設計師原本客人" at bounding box center [518, 736] width 148 height 24
type input "設計師原本客人"
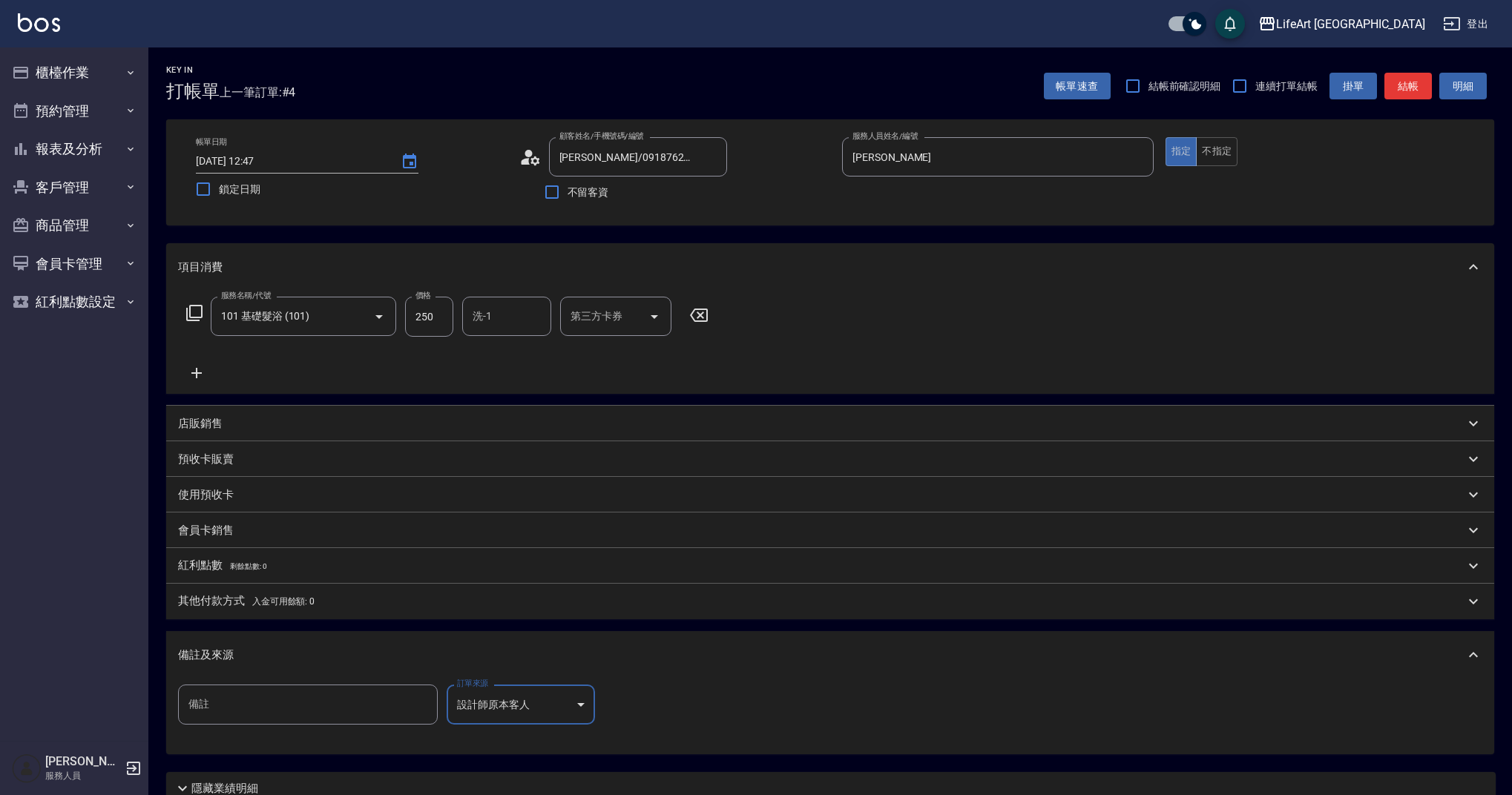
click at [364, 713] on input "備註" at bounding box center [308, 704] width 260 height 40
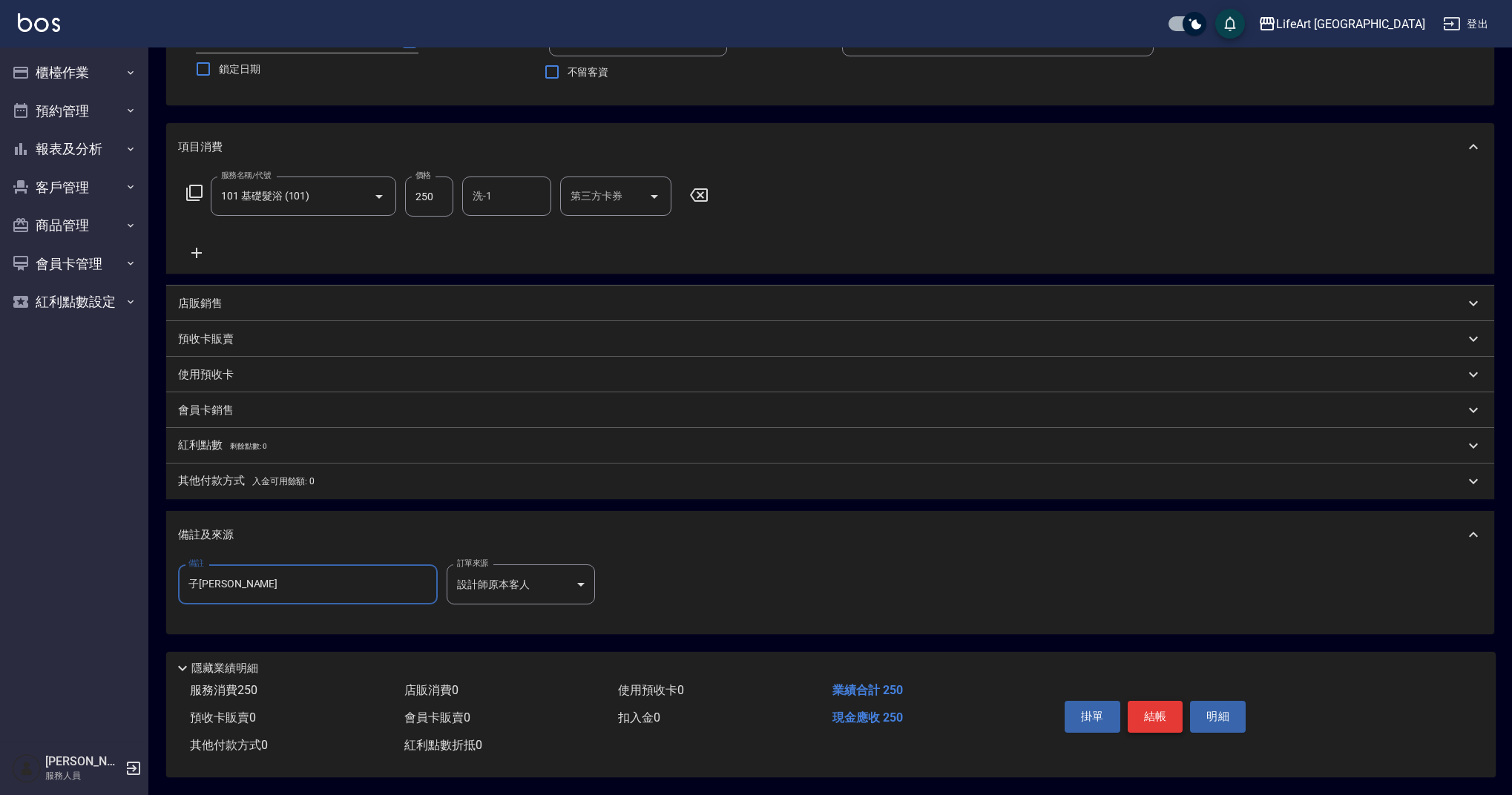
type input "子[PERSON_NAME]"
click at [1155, 709] on button "結帳" at bounding box center [1155, 716] width 55 height 31
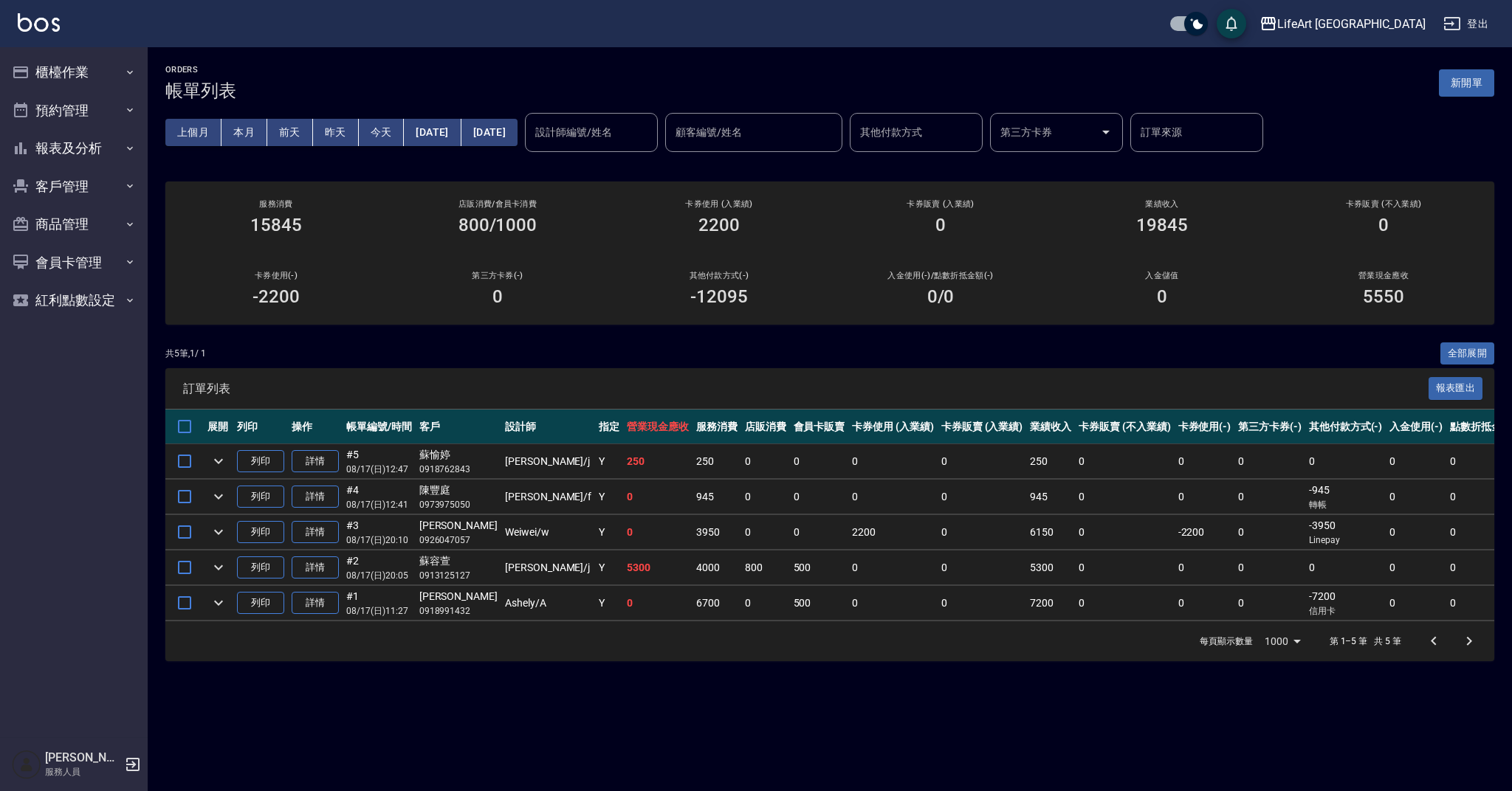
click at [688, 343] on div "共 5 筆, 1 / 1 全部展開" at bounding box center [829, 353] width 1329 height 23
click at [1455, 81] on button "新開單" at bounding box center [1466, 82] width 55 height 27
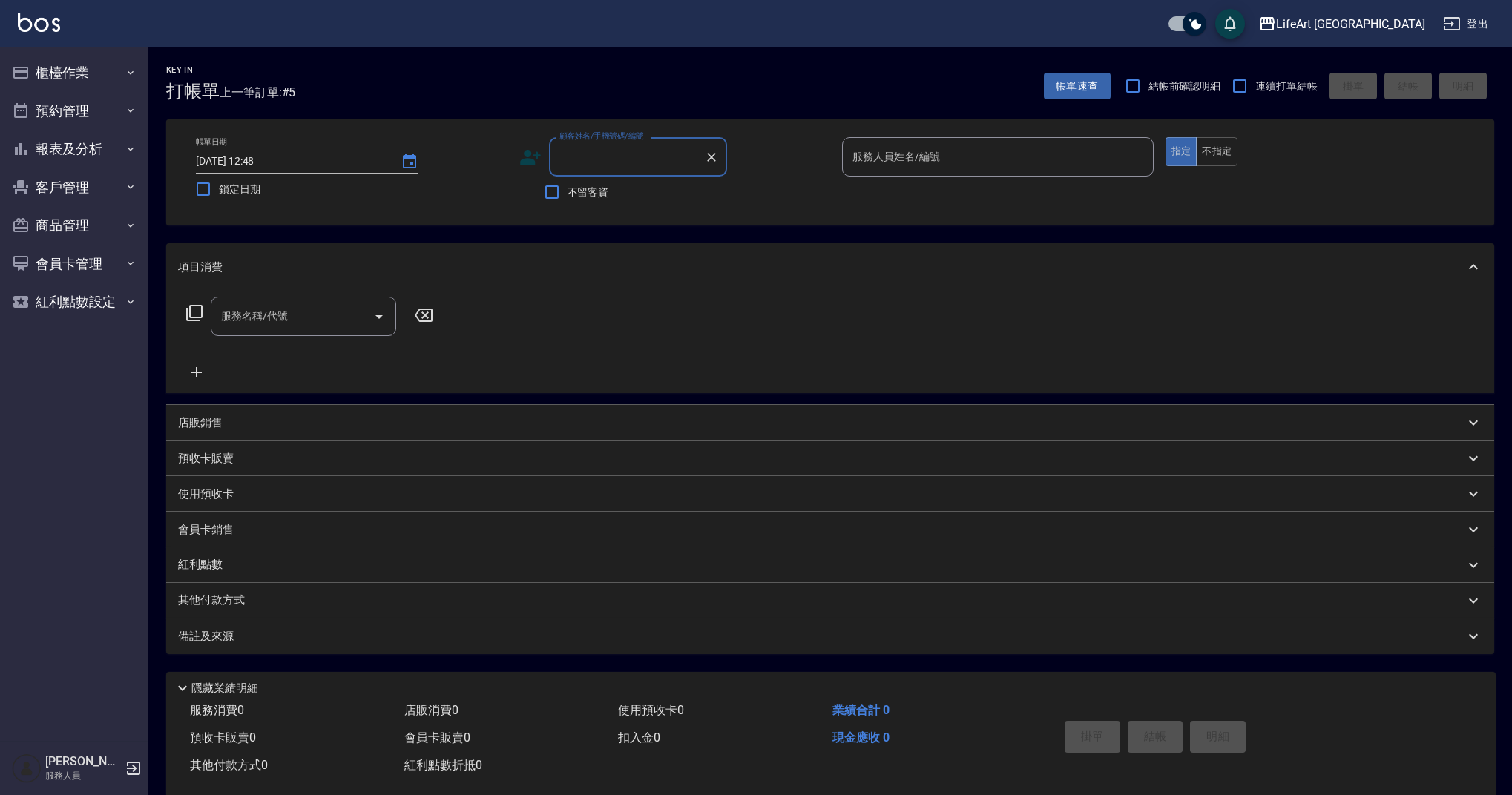
click at [615, 149] on input "顧客姓名/手機號碼/編號" at bounding box center [627, 156] width 143 height 26
type input "０"
type input "0920483"
click at [713, 157] on icon "Clear" at bounding box center [711, 157] width 9 height 9
click at [529, 163] on icon at bounding box center [530, 157] width 21 height 15
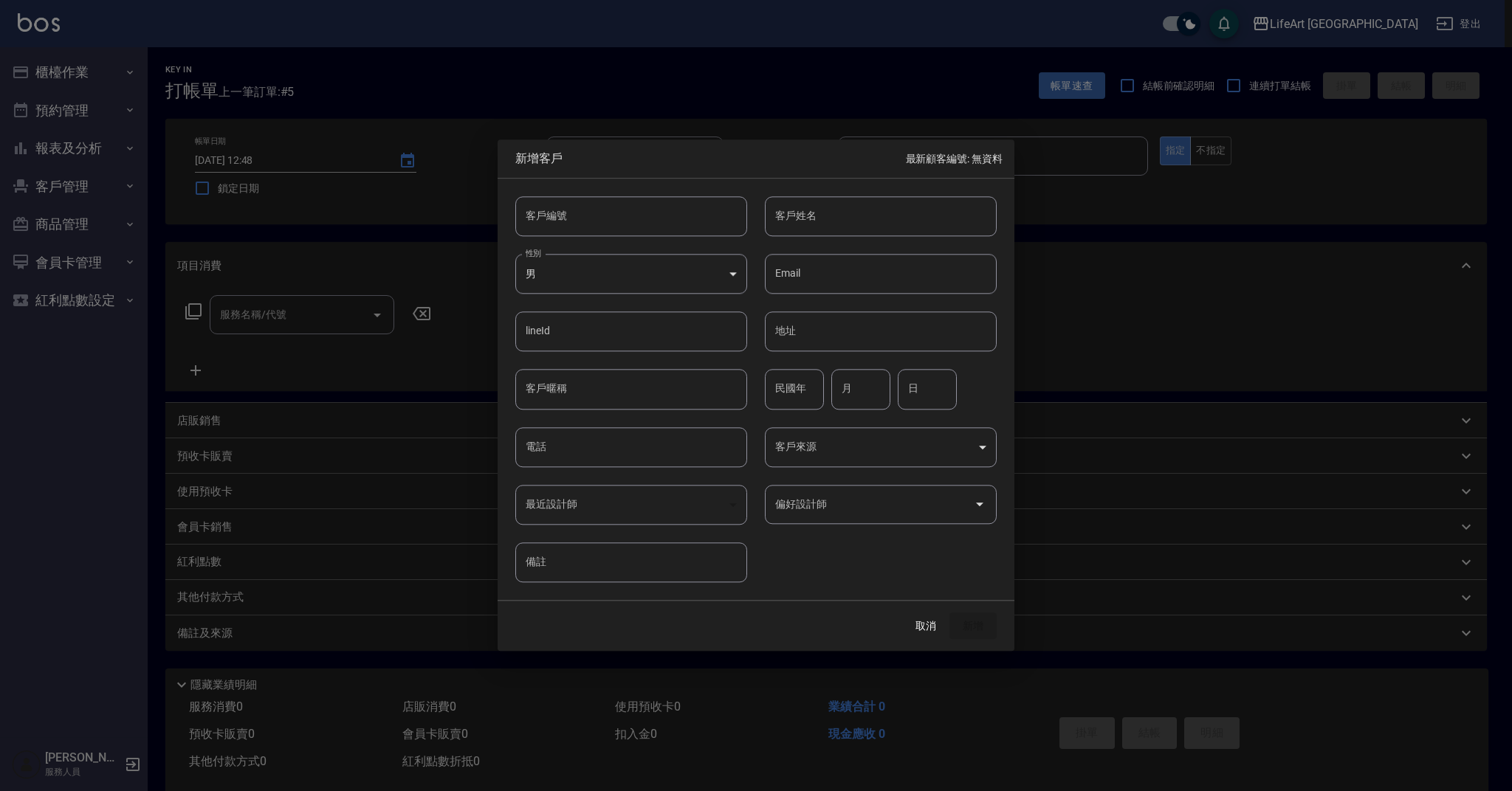
drag, startPoint x: 531, startPoint y: 155, endPoint x: 705, endPoint y: 261, distance: 203.7
click at [531, 155] on span "新增客戶" at bounding box center [711, 158] width 391 height 15
click at [613, 258] on body "LifeArt 蘆洲 登出 櫃檯作業 打帳單 帳單列表 現金收支登錄 高階收支登錄 材料自購登錄 每日結帳 排班表 現場電腦打卡 預約管理 預約管理 單日預約…" at bounding box center [756, 405] width 1512 height 811
click at [613, 360] on li "女" at bounding box center [631, 361] width 231 height 24
type input "[DEMOGRAPHIC_DATA]"
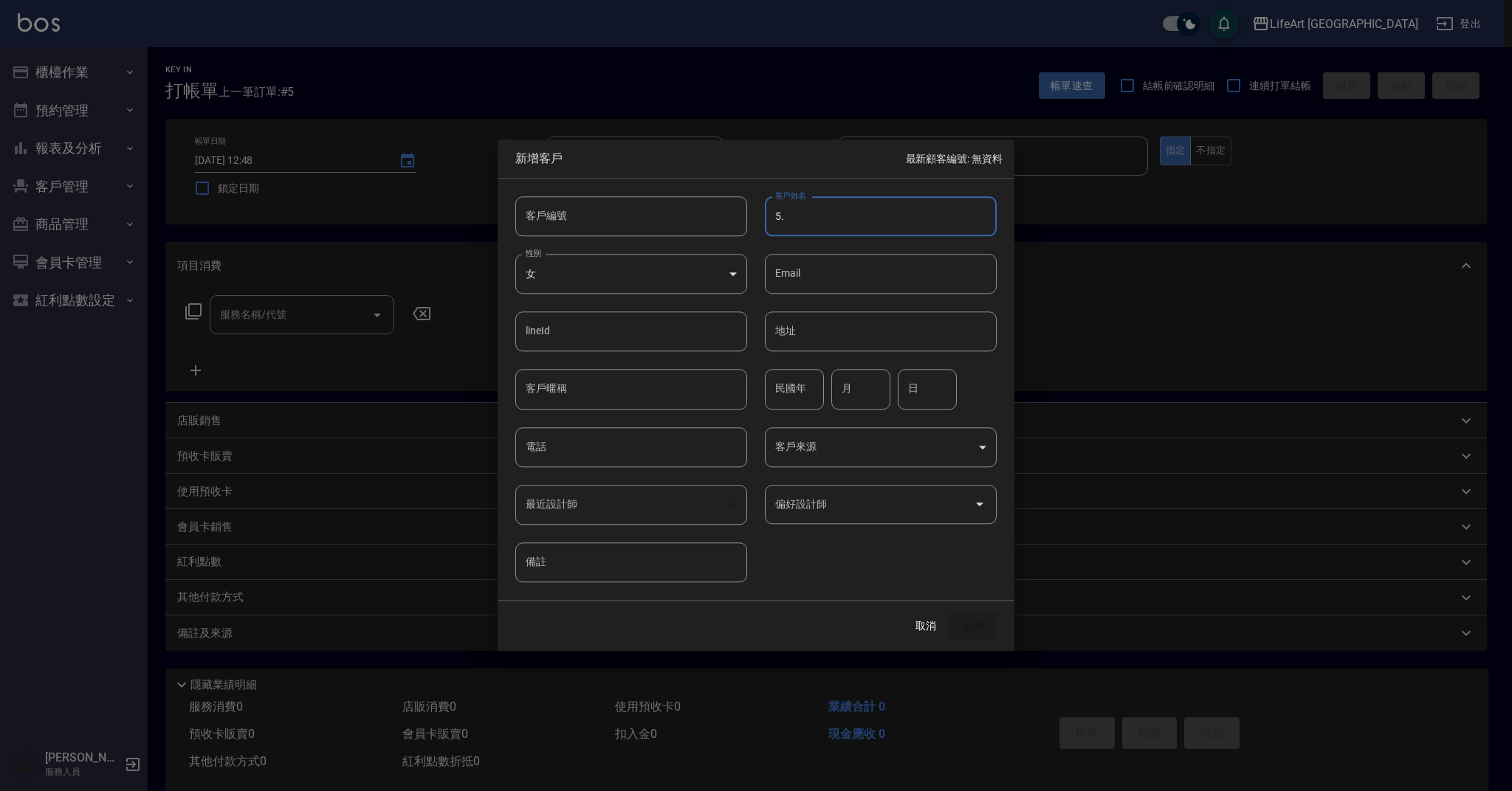
type input "5"
click at [855, 217] on input "[PERSON_NAME]" at bounding box center [881, 216] width 231 height 40
type input "周欣潔"
click at [787, 447] on body "LifeArt 蘆洲 登出 櫃檯作業 打帳單 帳單列表 現金收支登錄 高階收支登錄 材料自購登錄 每日結帳 排班表 現場電腦打卡 預約管理 預約管理 單日預約…" at bounding box center [756, 405] width 1512 height 811
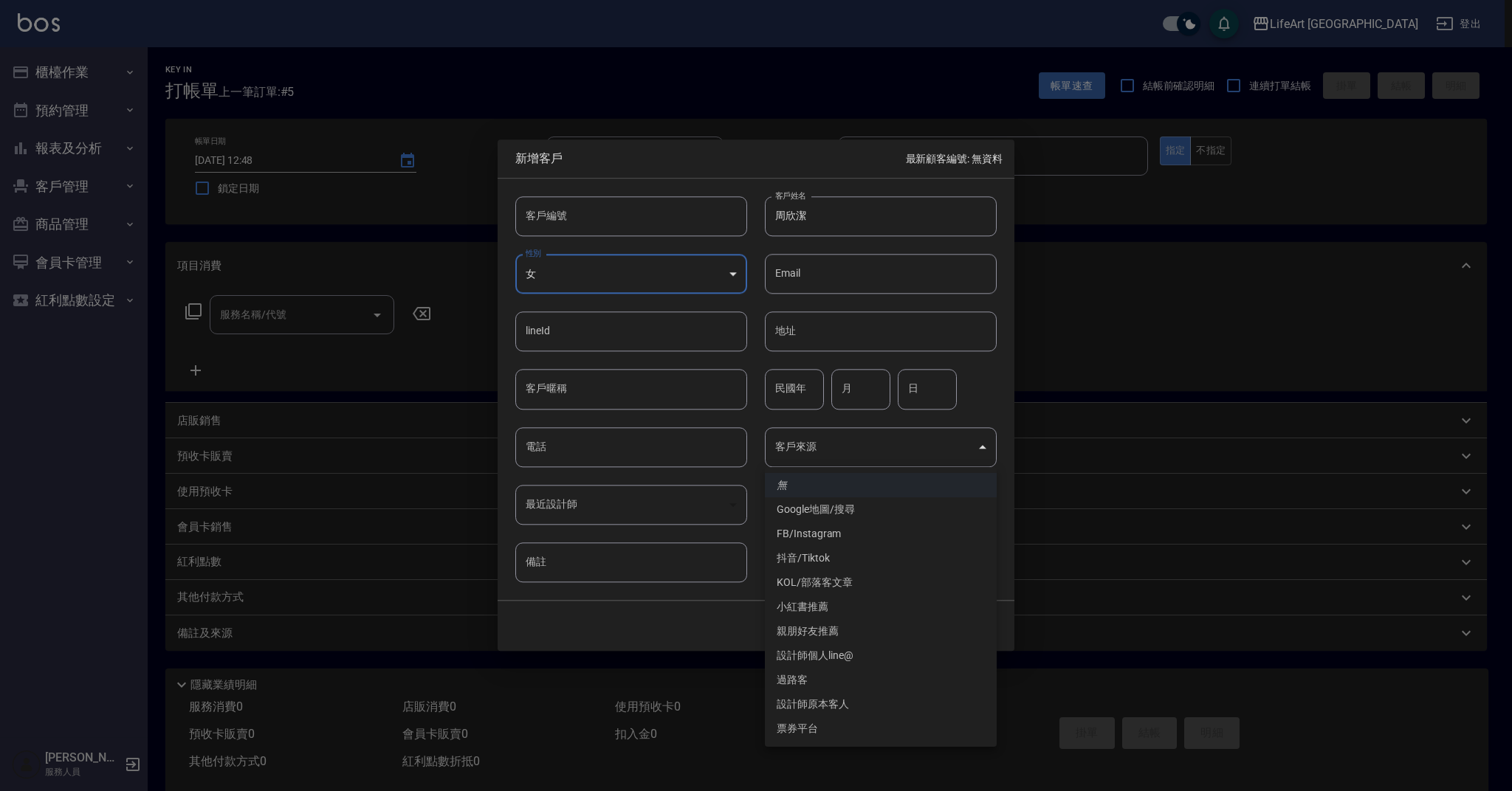
click at [819, 534] on li "FB/Instagram" at bounding box center [881, 533] width 231 height 24
type input "FB/Instagram"
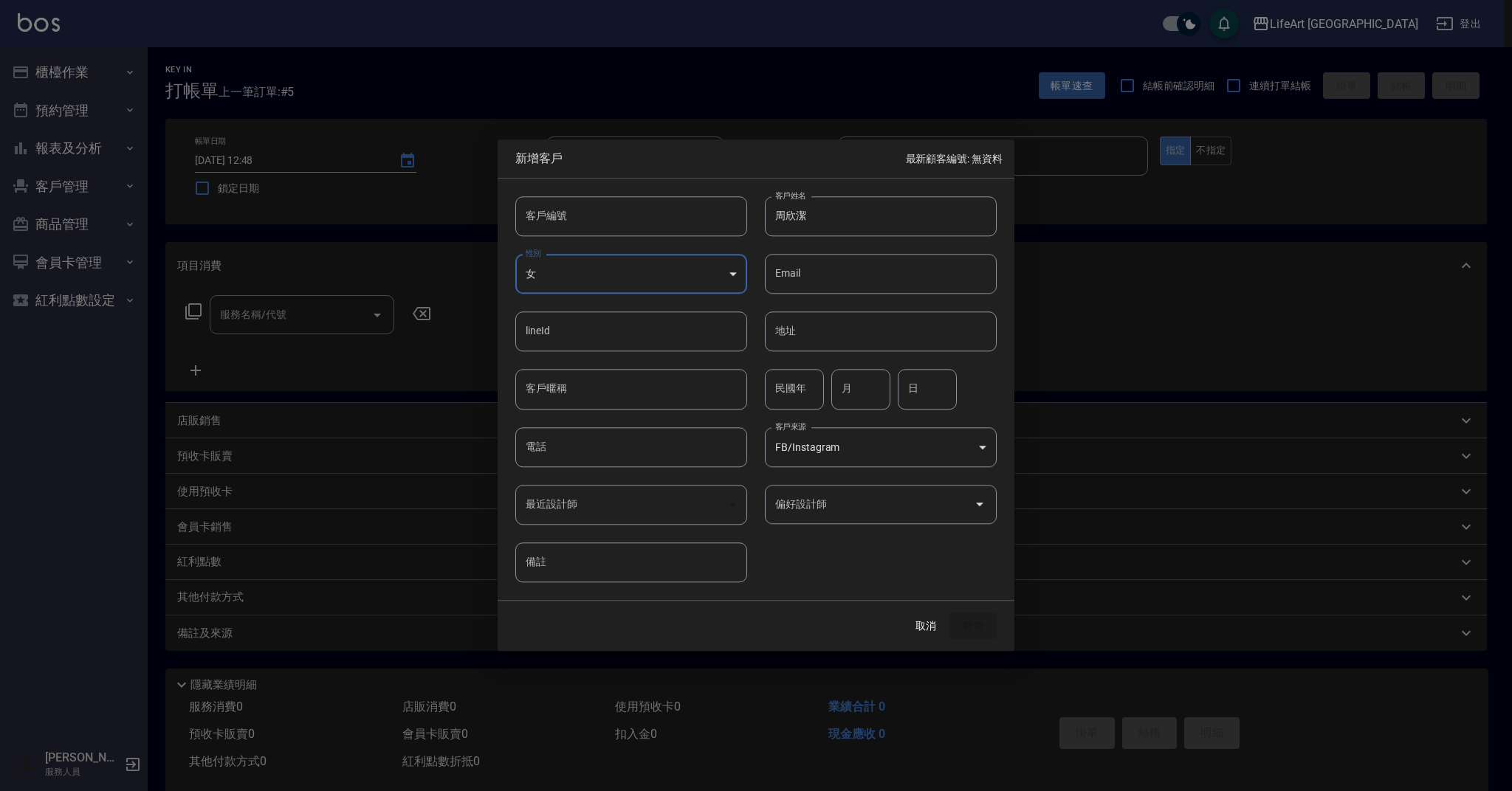
click at [600, 452] on input "電話" at bounding box center [631, 446] width 231 height 40
type input "0920483968"
click at [965, 615] on button "新增" at bounding box center [972, 626] width 47 height 27
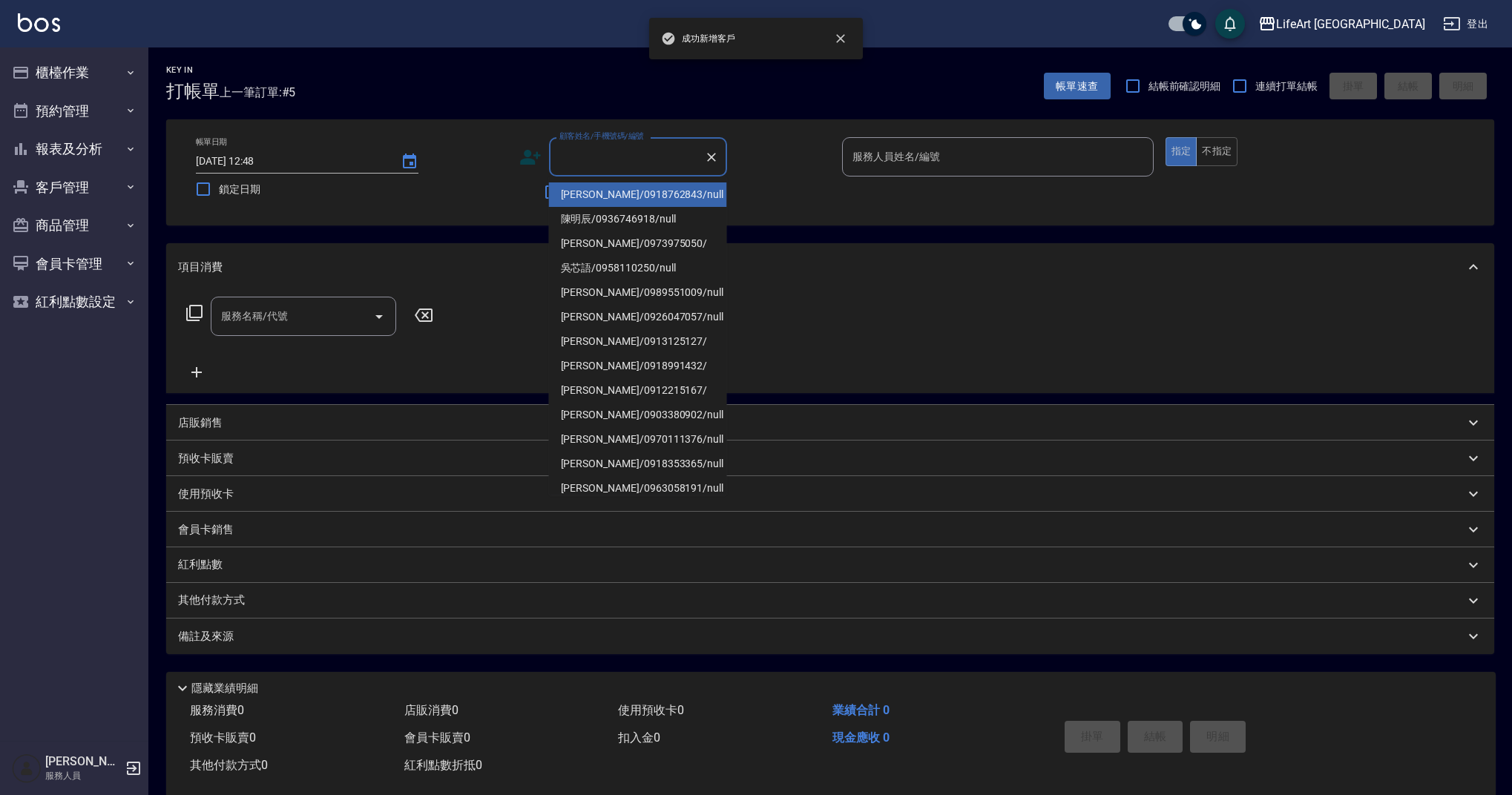
click at [605, 152] on div "顧客姓名/手機號碼/編號 顧客姓名/手機號碼/編號" at bounding box center [638, 157] width 178 height 39
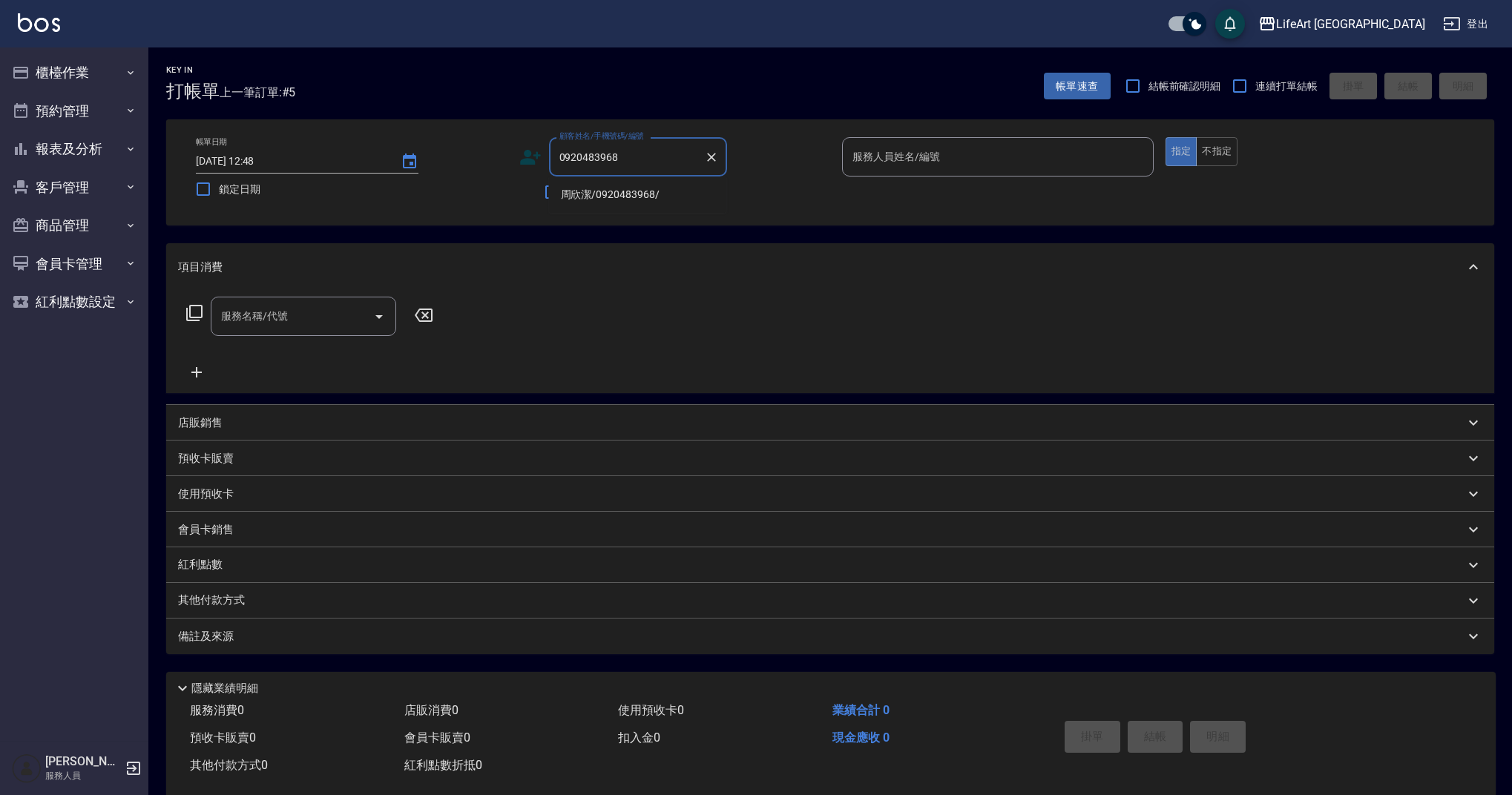
click at [643, 199] on li "周欣潔/0920483968/" at bounding box center [638, 194] width 178 height 24
type input "周欣潔/0920483968/"
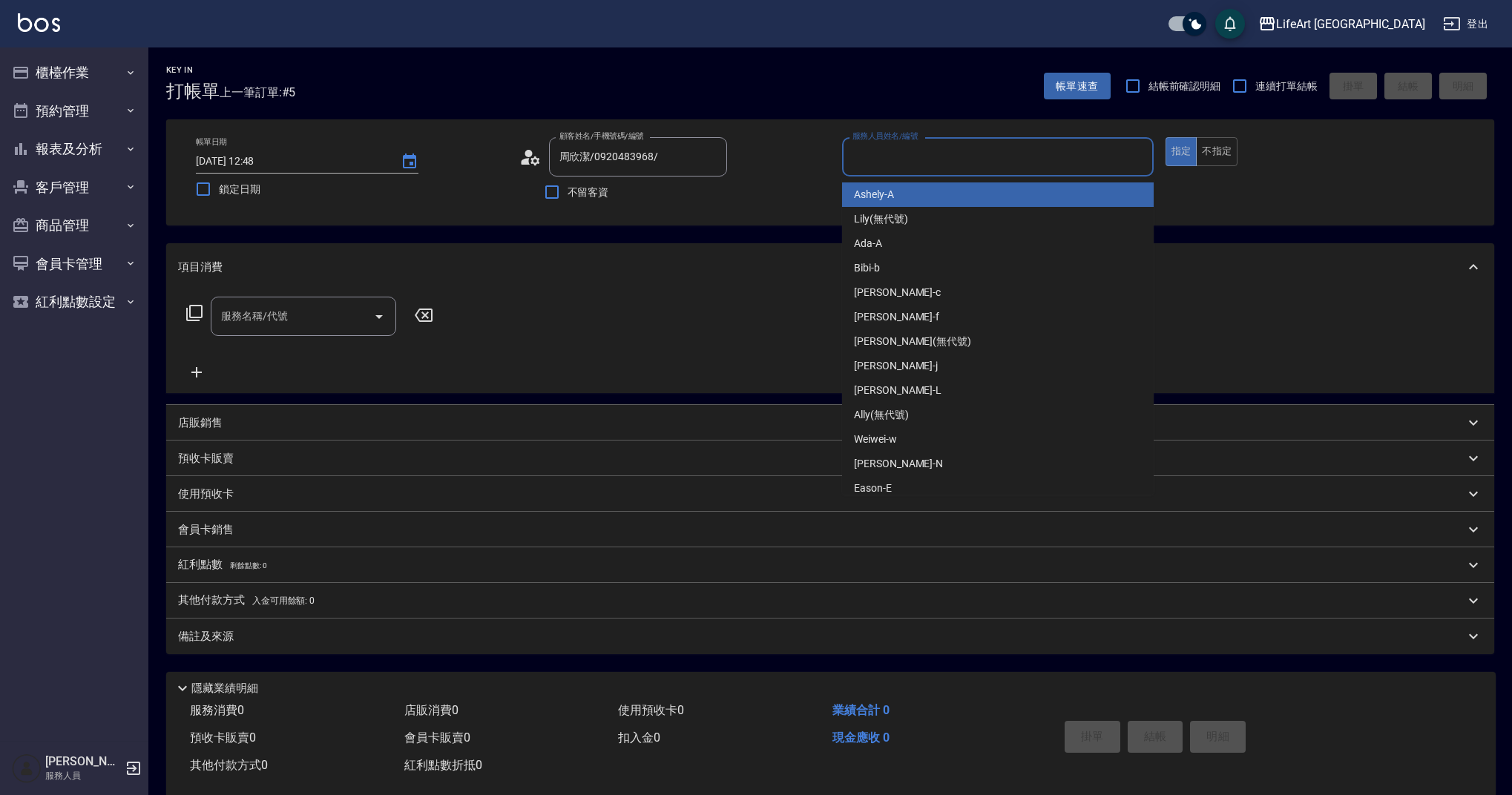
drag, startPoint x: 902, startPoint y: 151, endPoint x: 897, endPoint y: 186, distance: 35.4
click at [902, 151] on input "服務人員姓名/編號" at bounding box center [998, 156] width 298 height 26
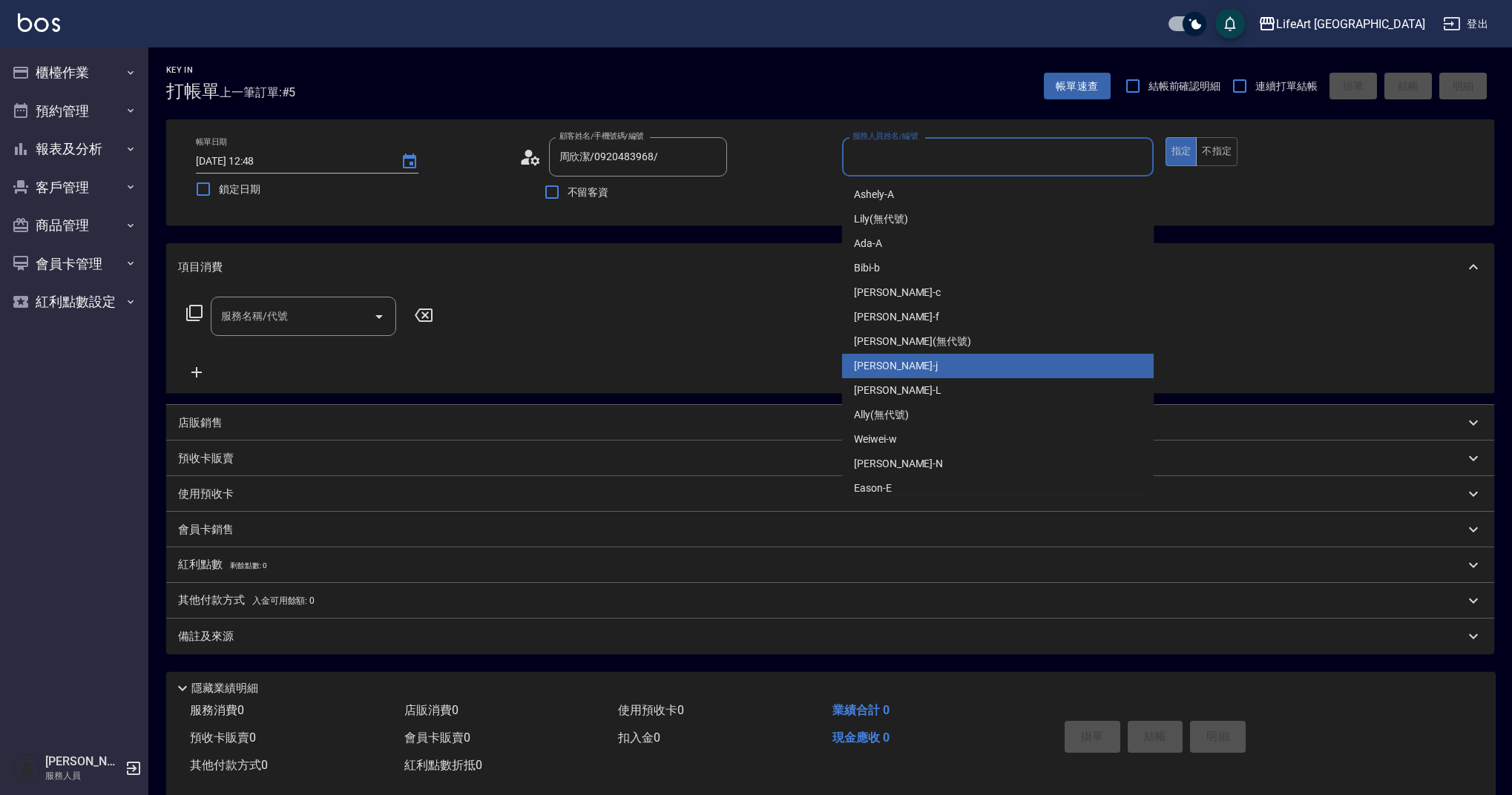
click at [895, 359] on div "[PERSON_NAME]" at bounding box center [998, 365] width 311 height 24
type input "[PERSON_NAME]"
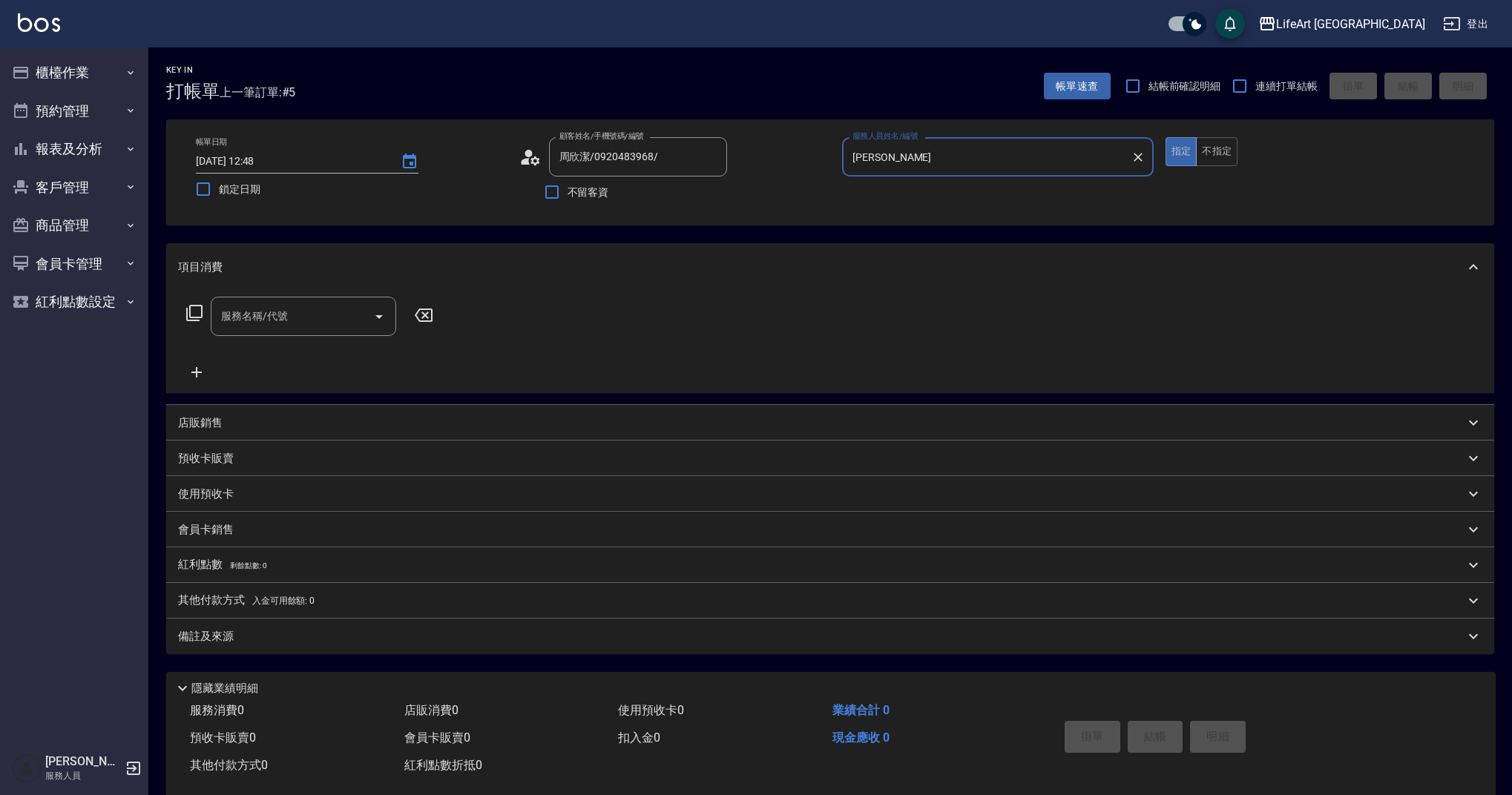
drag, startPoint x: 308, startPoint y: 325, endPoint x: 301, endPoint y: 332, distance: 9.9
click at [308, 325] on input "服務名稱/代號" at bounding box center [293, 316] width 150 height 26
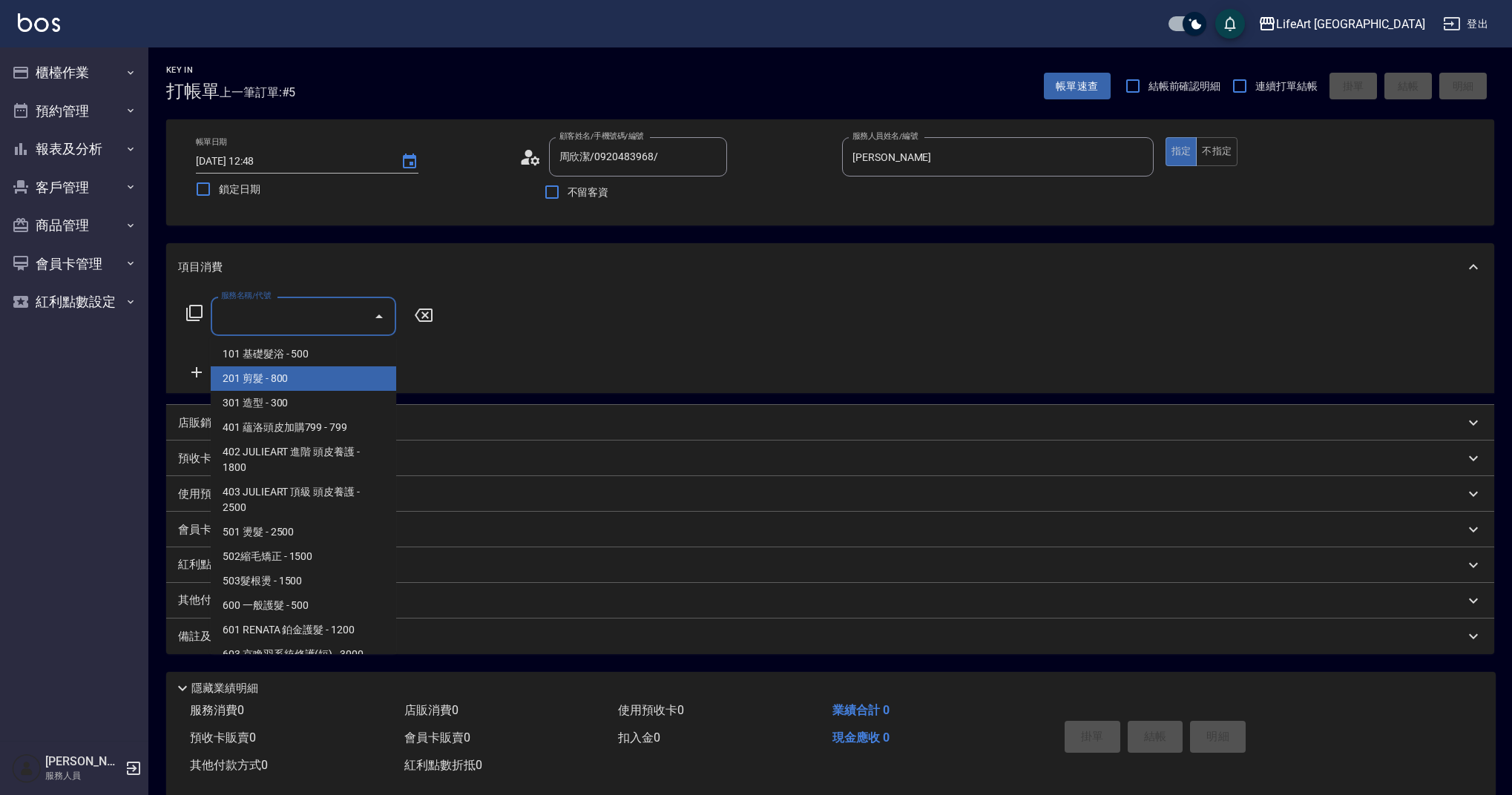
scroll to position [190, 0]
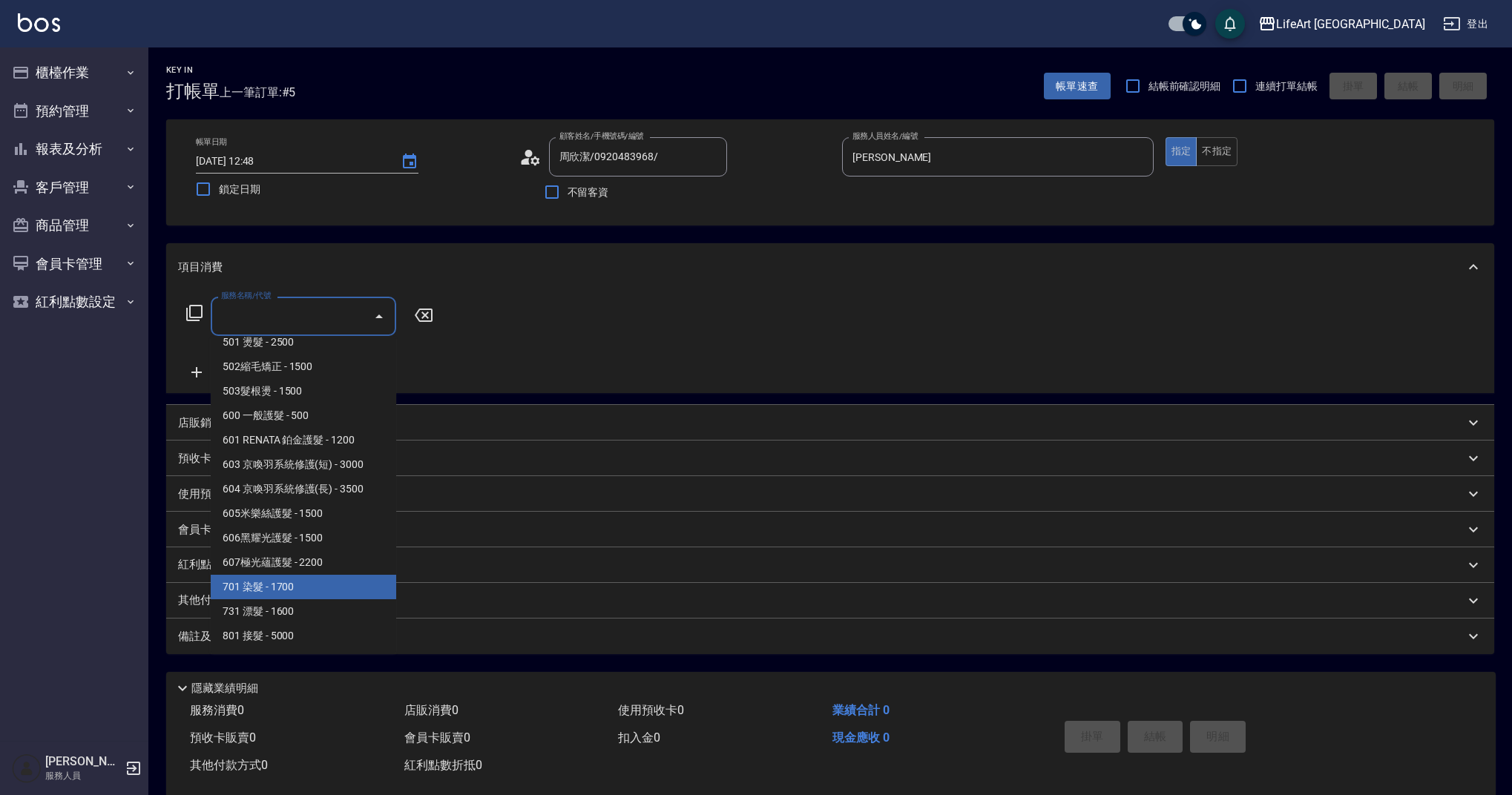
click at [311, 589] on span "701 染髮 - 1700" at bounding box center [304, 587] width 186 height 24
type input "701 染髮(701)"
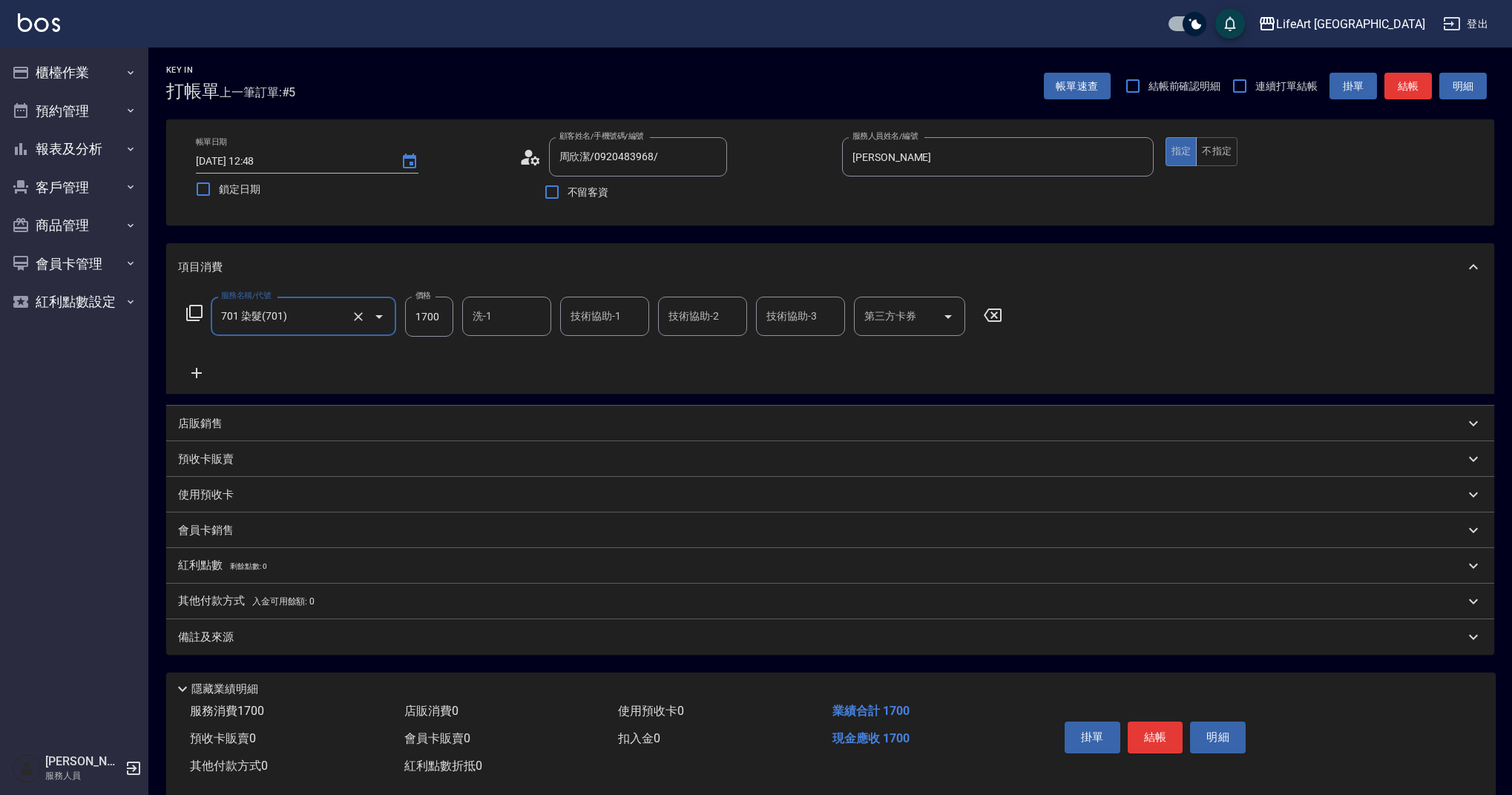
click at [202, 372] on icon at bounding box center [196, 372] width 10 height 10
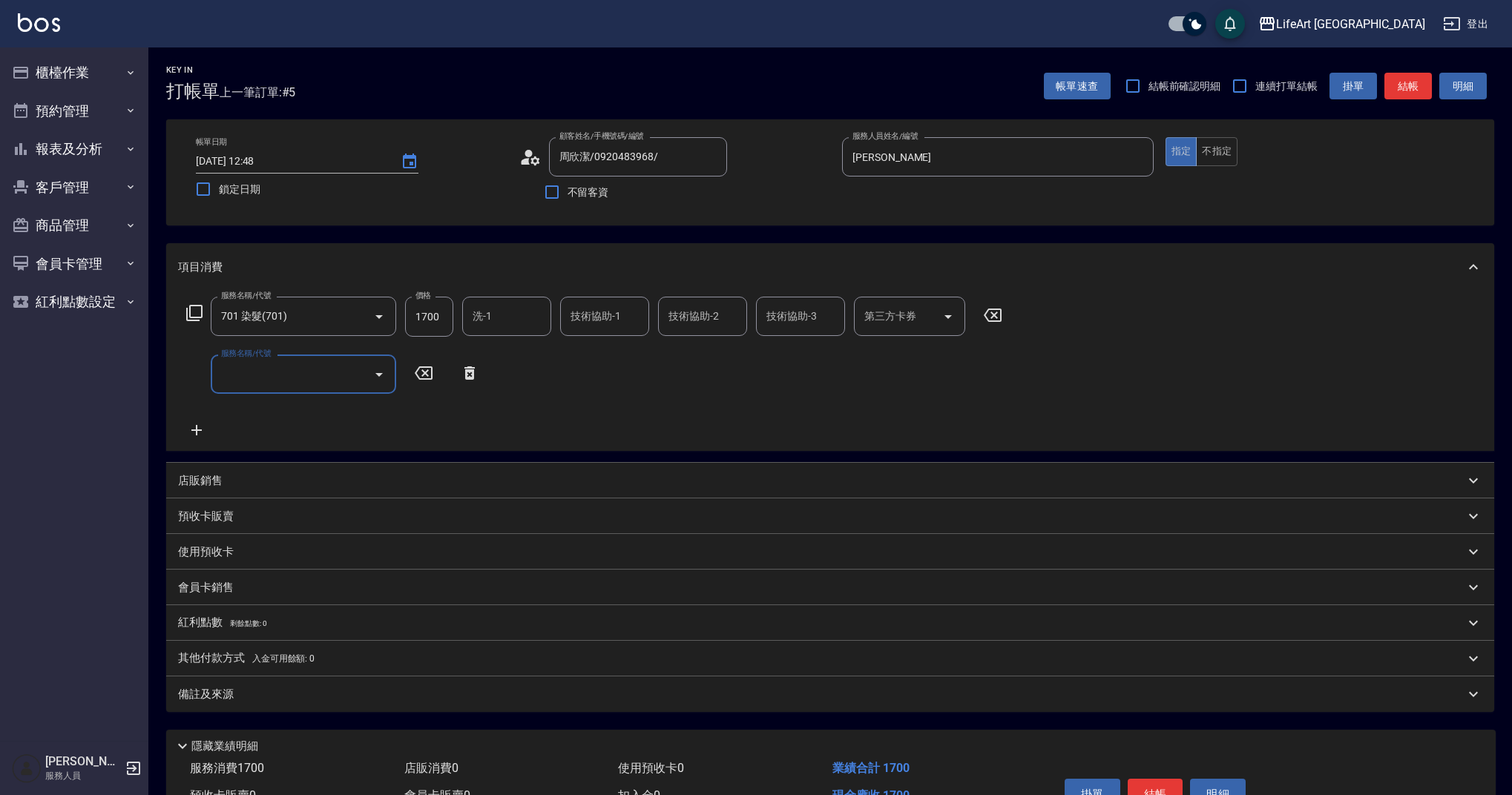
click at [269, 369] on input "服務名稱/代號" at bounding box center [293, 374] width 150 height 26
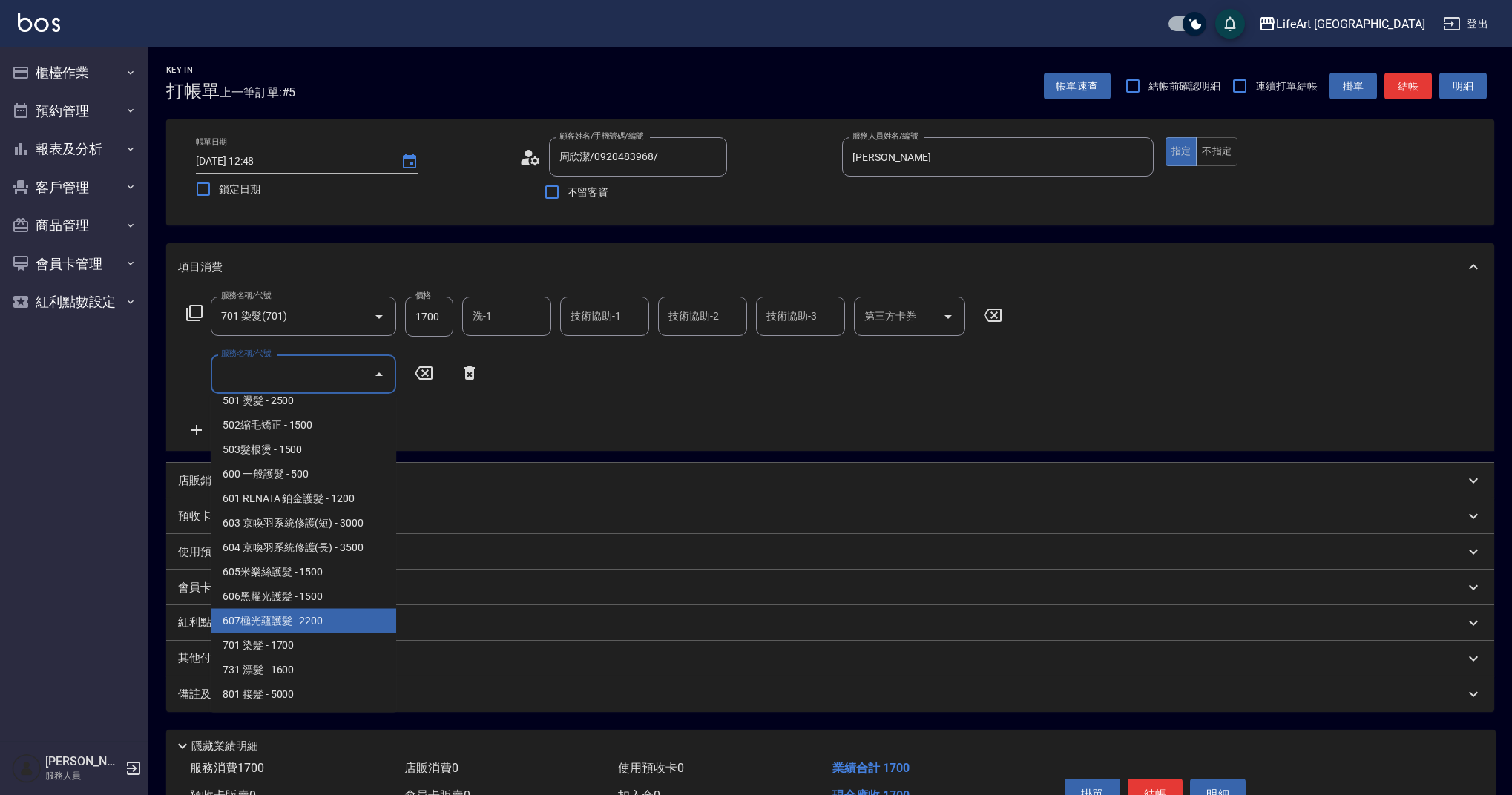
click at [305, 614] on span "607極光蘊護髮 - 2200" at bounding box center [304, 620] width 186 height 24
type input "607極光蘊護髮(607)"
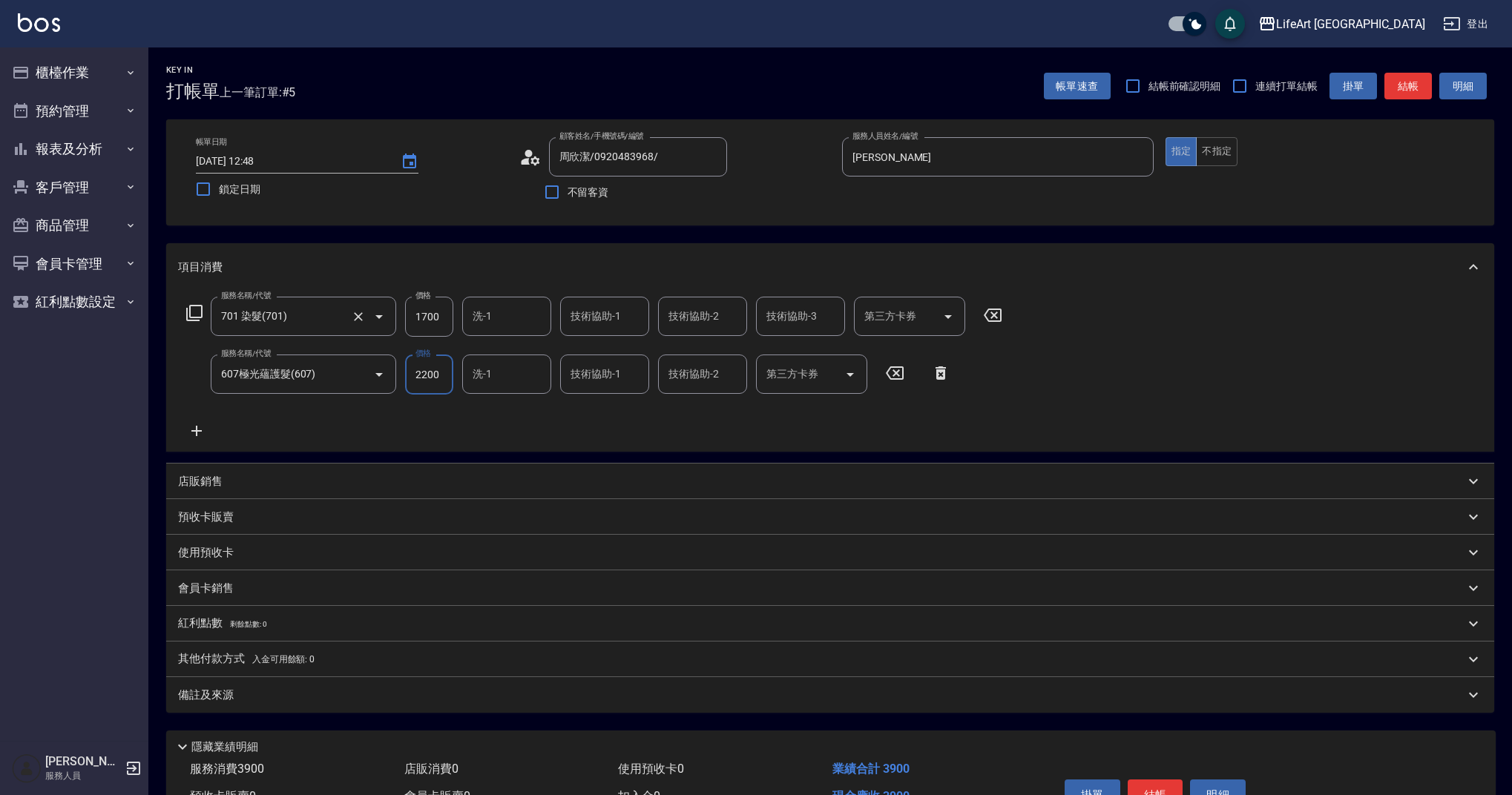
drag, startPoint x: 446, startPoint y: 314, endPoint x: 381, endPoint y: 314, distance: 65.0
click at [381, 314] on div "服務名稱/代號 701 染髮(701) 服務名稱/代號 價格 1700 價格 洗-1 洗-1 技術協助-1 技術協助-1 技術協助-2 技術協助-2 技術協助…" at bounding box center [594, 316] width 833 height 40
drag, startPoint x: 448, startPoint y: 312, endPoint x: 401, endPoint y: 311, distance: 47.0
click at [401, 311] on div "服務名稱/代號 701 染髮(701) 服務名稱/代號 價格 1700 價格 洗-1 洗-1 技術協助-1 技術協助-1 技術協助-2 技術協助-2 技術協助…" at bounding box center [594, 316] width 833 height 40
drag, startPoint x: 443, startPoint y: 316, endPoint x: 401, endPoint y: 316, distance: 42.0
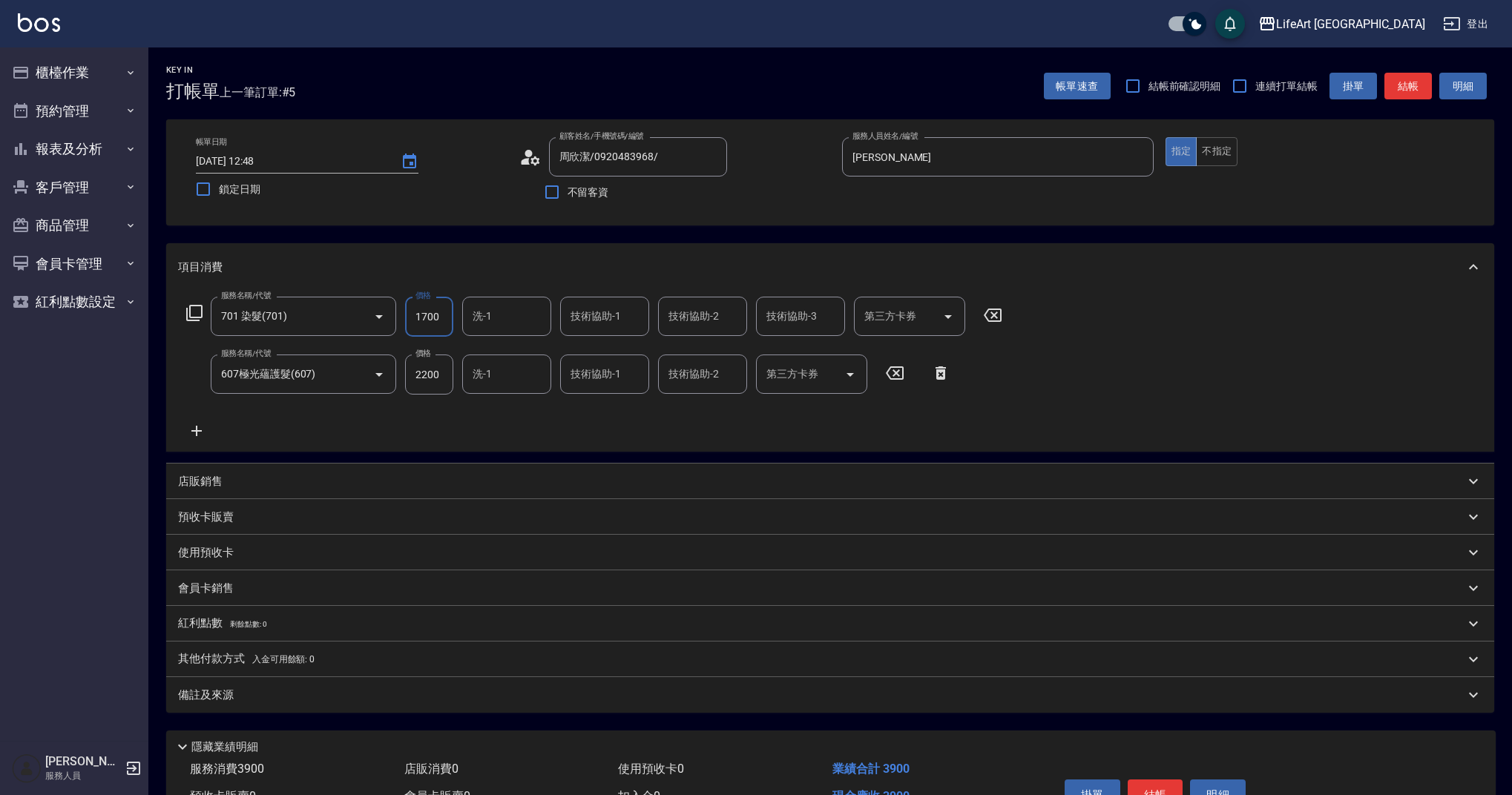
click at [401, 316] on div "服務名稱/代號 701 染髮(701) 服務名稱/代號 價格 1700 價格 洗-1 洗-1 技術協助-1 技術協助-1 技術協助-2 技術協助-2 技術協助…" at bounding box center [594, 316] width 833 height 40
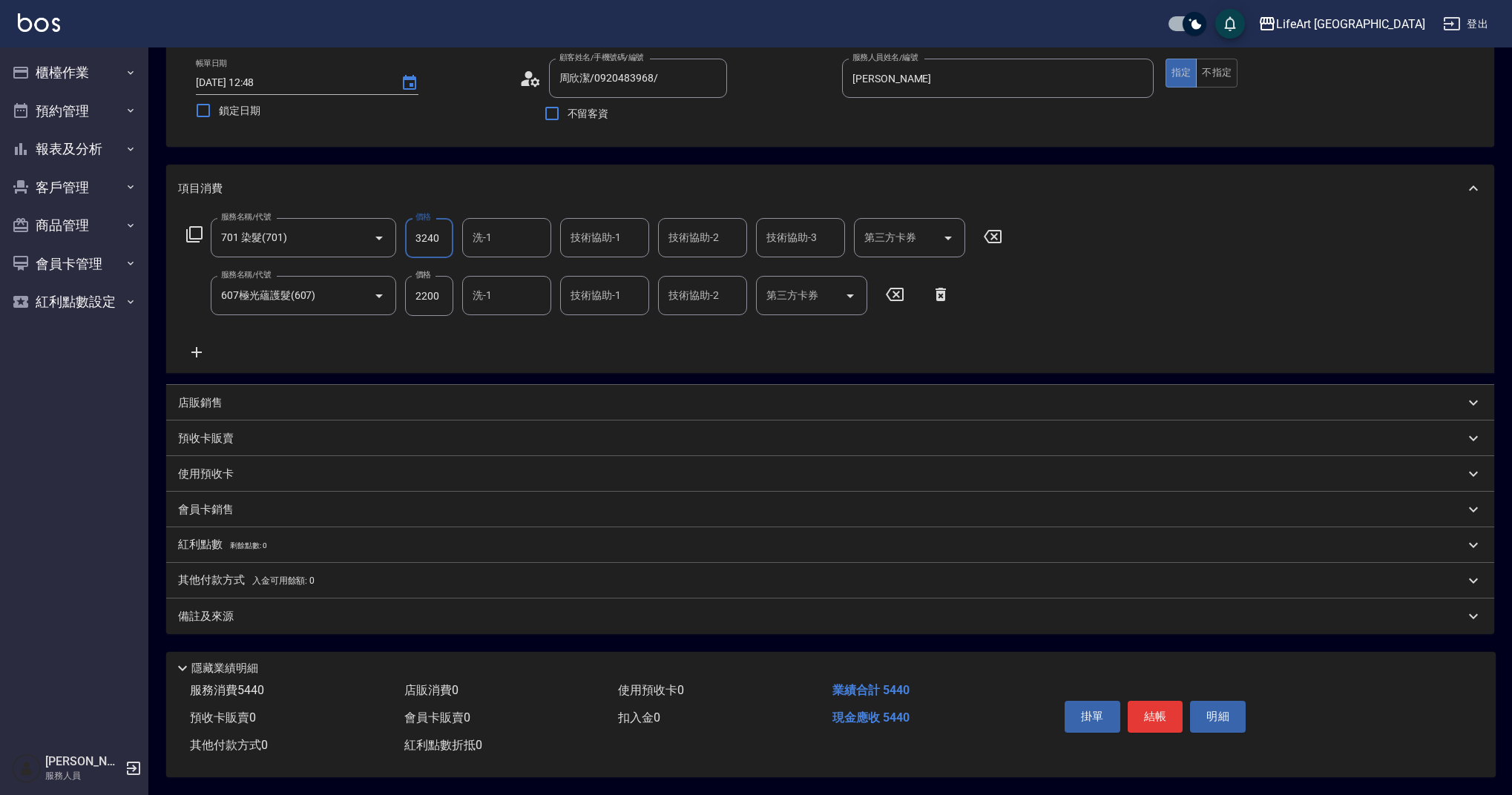
type input "3240"
click at [292, 613] on div "備註及來源" at bounding box center [821, 616] width 1286 height 16
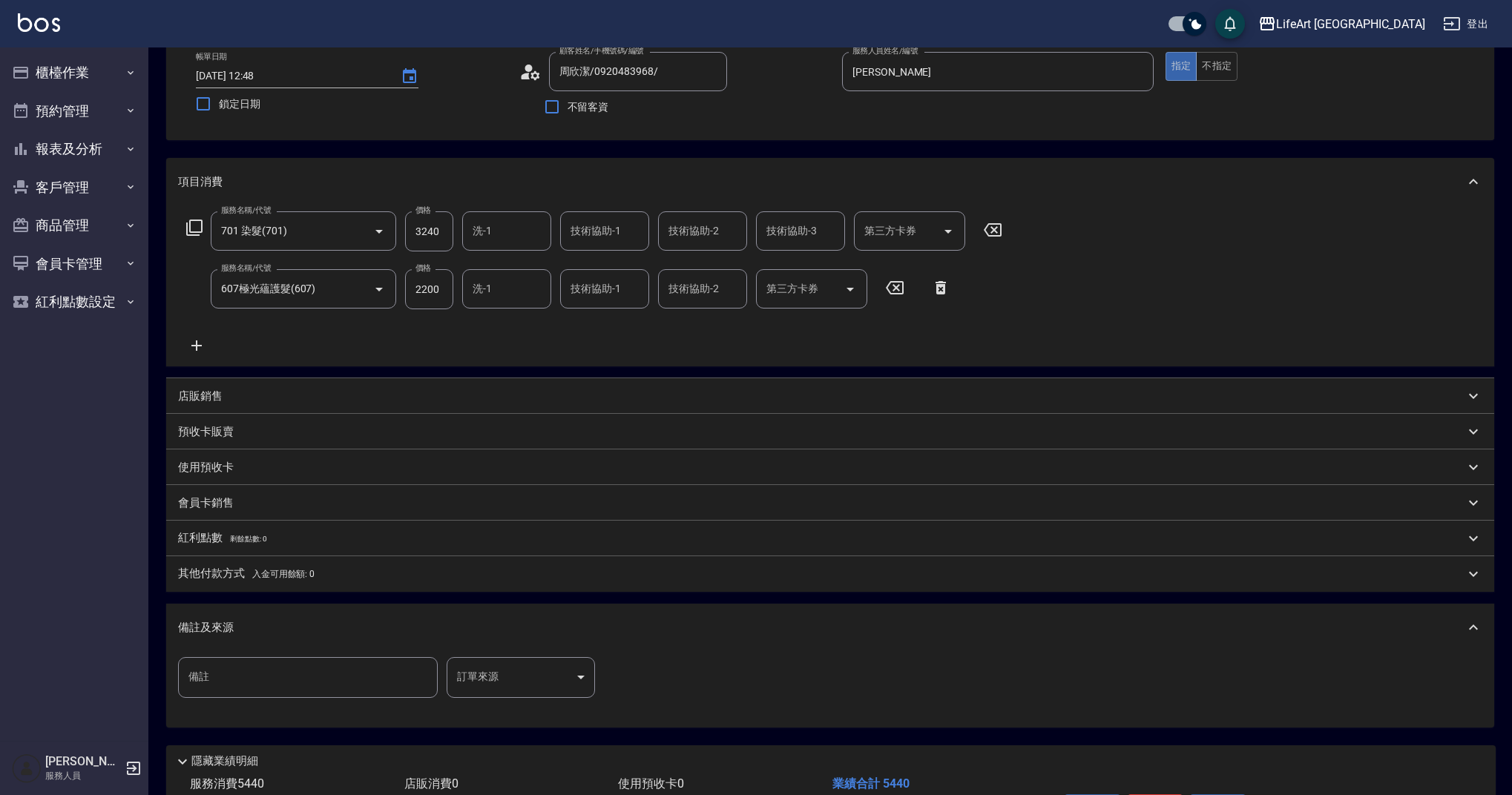
click at [282, 686] on input "備註" at bounding box center [308, 676] width 260 height 40
type input "f"
type input "單色染＋去雙氧＋隔離"
click at [293, 566] on p "其他付款方式 入金可用餘額: 0" at bounding box center [246, 573] width 137 height 16
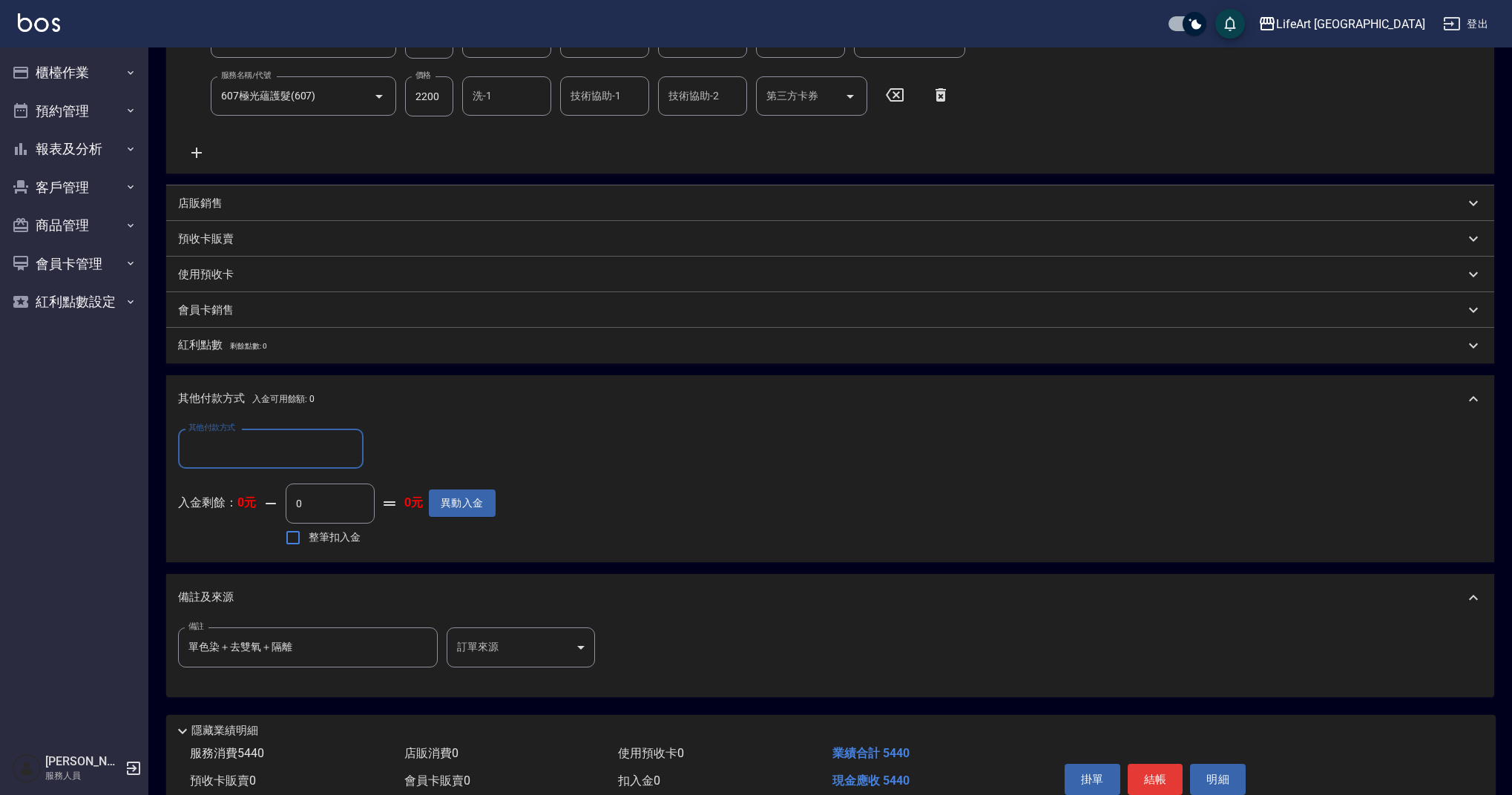
scroll to position [348, 0]
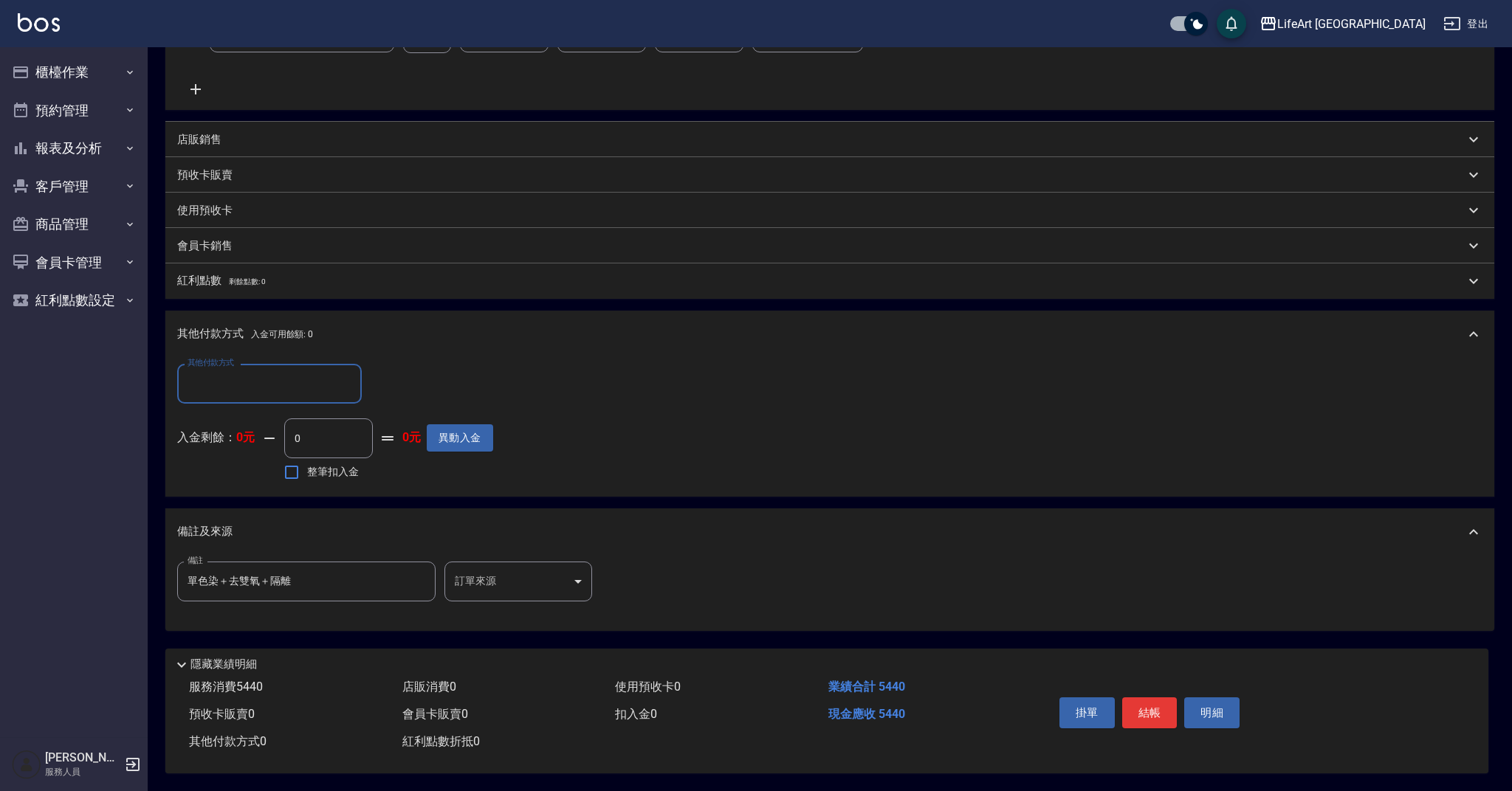
click at [497, 574] on body "LifeArt 蘆洲 登出 櫃檯作業 打帳單 帳單列表 現金收支登錄 高階收支登錄 材料自購登錄 每日結帳 排班表 現場電腦打卡 預約管理 預約管理 單日預約…" at bounding box center [756, 226] width 1512 height 1130
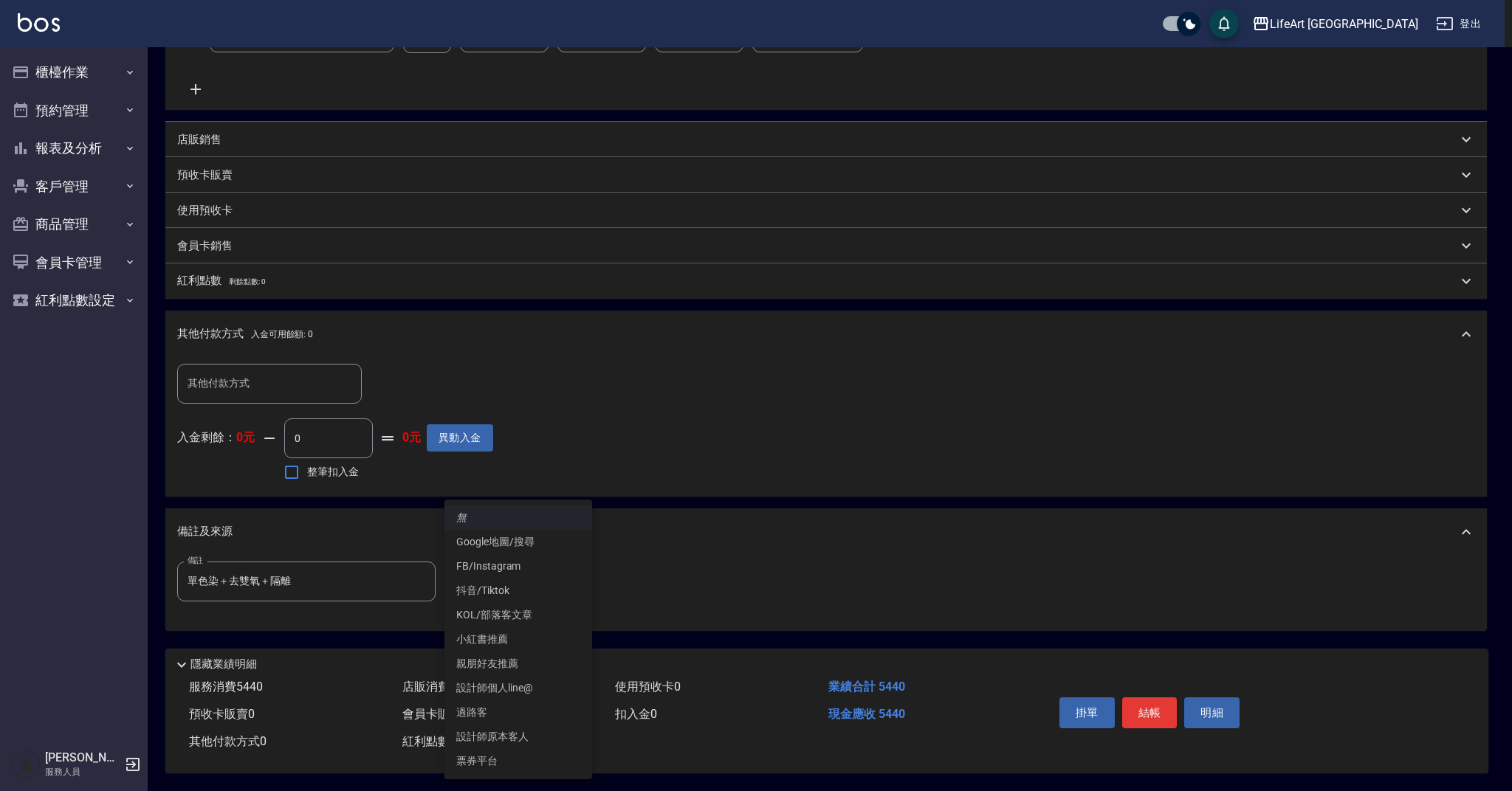
click at [523, 568] on li "FB/Instagram" at bounding box center [518, 566] width 148 height 24
type input "FB/Instagram"
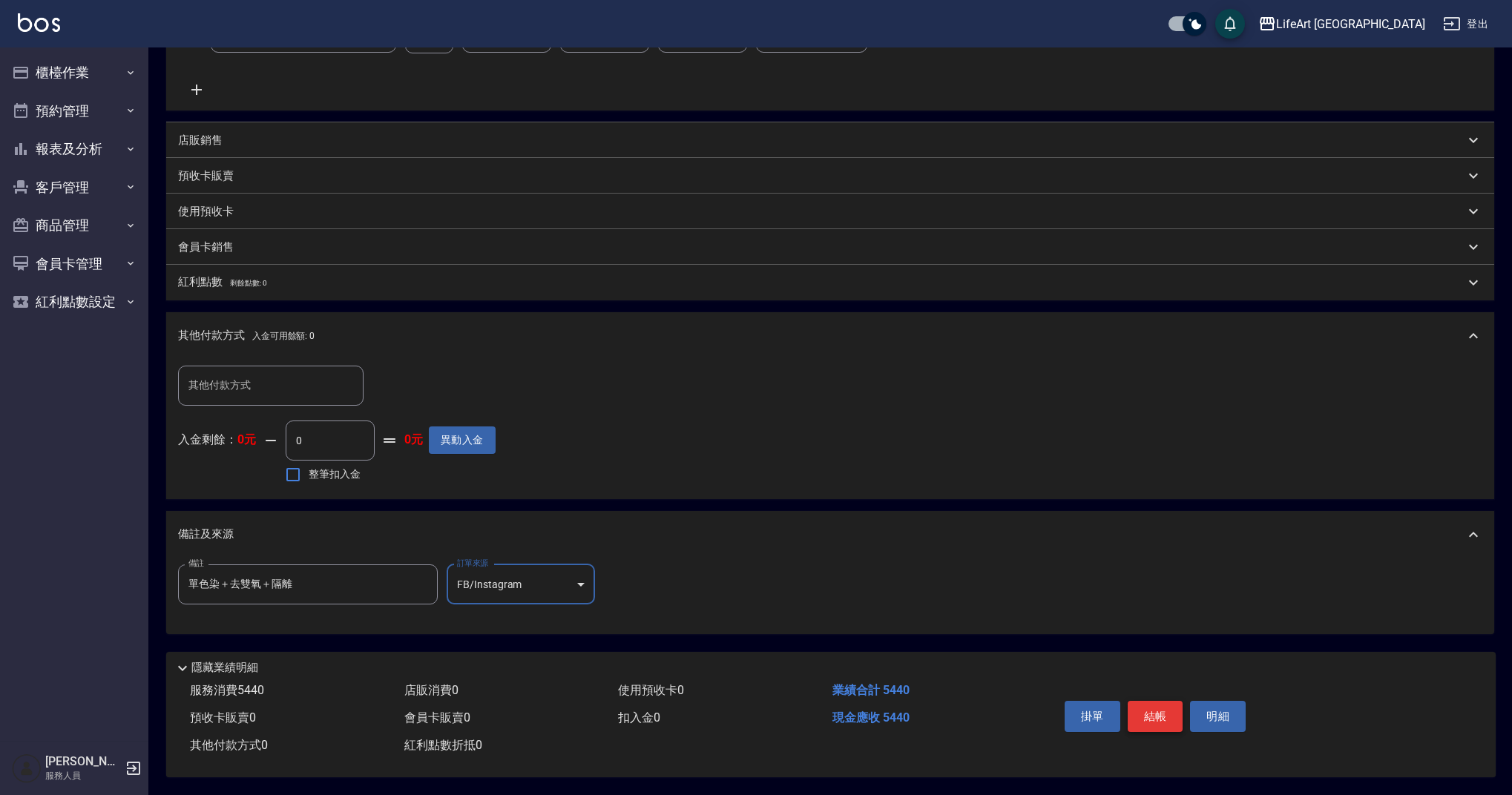
click at [1133, 704] on button "結帳" at bounding box center [1155, 716] width 55 height 31
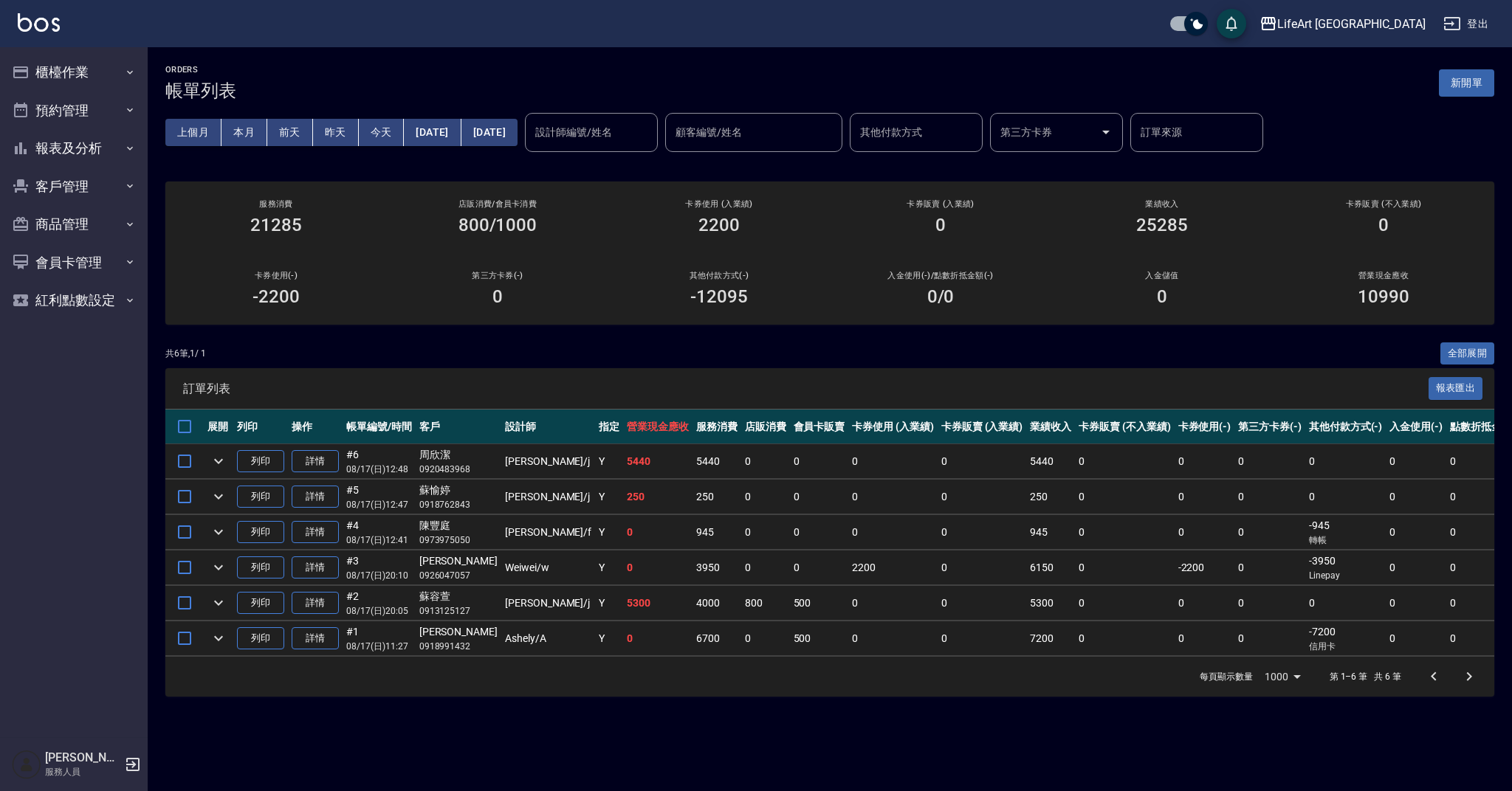
click at [579, 337] on div "ORDERS 帳單列表 新開單 上個月 本月 [DATE] [DATE] [DATE] [DATE] [DATE] 設計師編號/姓名 設計師編號/姓名 顧客編…" at bounding box center [829, 380] width 1364 height 667
click at [1459, 76] on button "新開單" at bounding box center [1466, 82] width 55 height 27
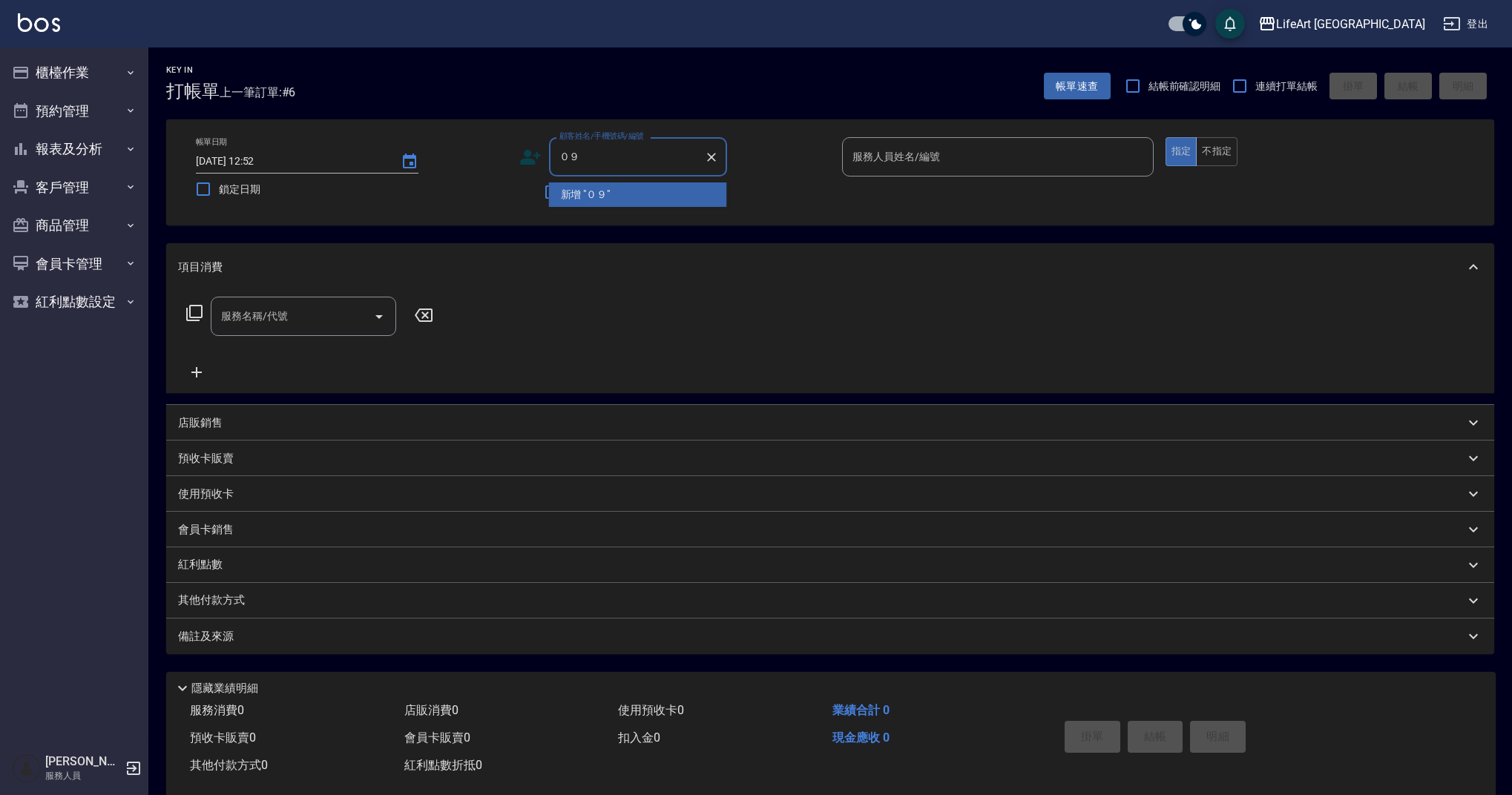
type input "０"
type input "0919658752"
click at [712, 160] on icon "Clear" at bounding box center [711, 157] width 15 height 15
